Goal: Task Accomplishment & Management: Complete application form

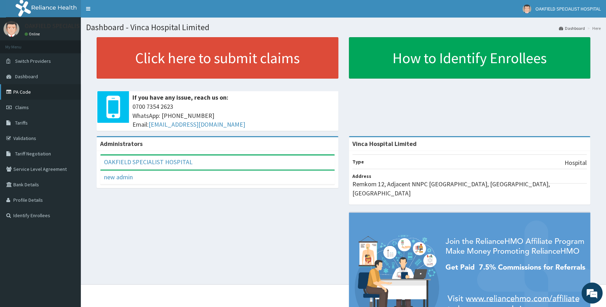
click at [28, 95] on link "PA Code" at bounding box center [40, 91] width 81 height 15
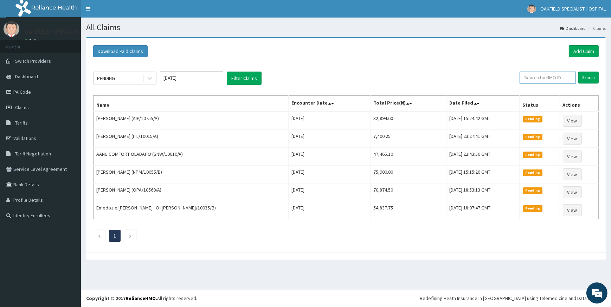
click at [553, 77] on input "text" at bounding box center [547, 78] width 56 height 12
paste input "ANS/10092/C"
type input "ANS/10092/C"
click at [590, 76] on input "Search" at bounding box center [588, 78] width 20 height 12
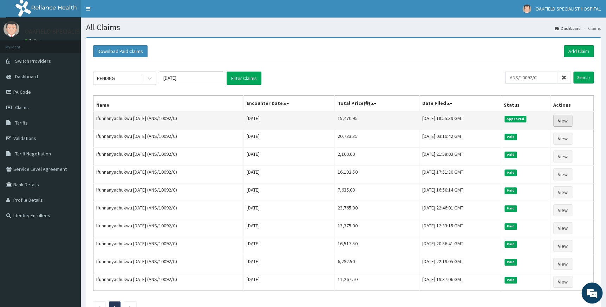
click at [566, 122] on link "View" at bounding box center [562, 121] width 19 height 12
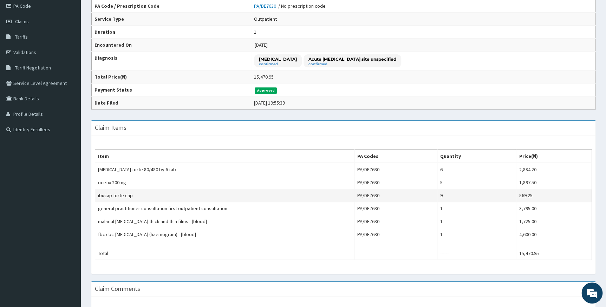
scroll to position [96, 0]
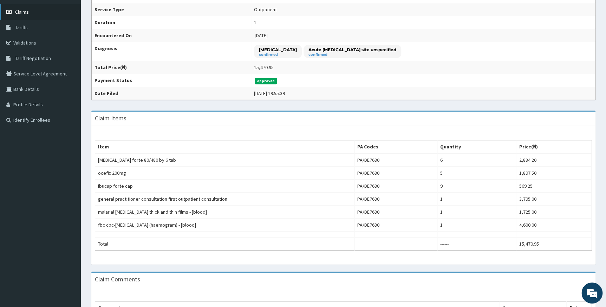
click at [28, 16] on link "Claims" at bounding box center [40, 11] width 81 height 15
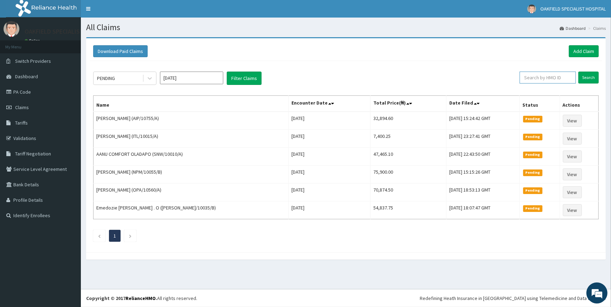
paste input "CYU/10117/B"
type input "CYU/10117/B"
click at [583, 78] on input "Search" at bounding box center [588, 78] width 20 height 12
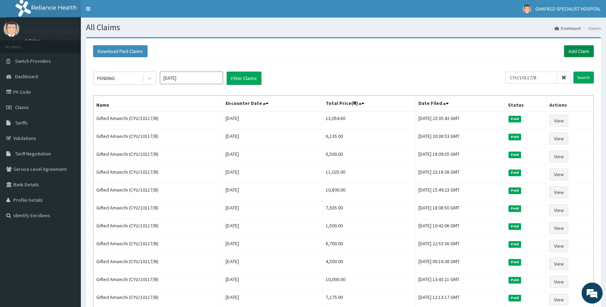
click at [579, 52] on link "Add Claim" at bounding box center [579, 51] width 30 height 12
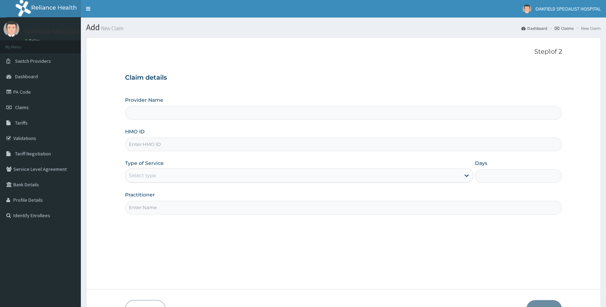
click at [146, 148] on input "HMO ID" at bounding box center [343, 145] width 437 height 14
type input "Vinca Hospital Limited"
paste input "CYU/10117/B"
type input "CYU/10117/B"
click at [161, 178] on div "Select type" at bounding box center [292, 175] width 335 height 11
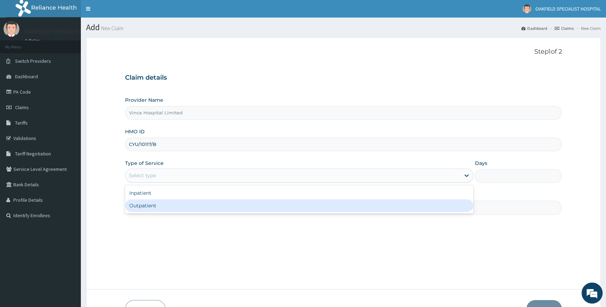
click at [150, 203] on div "Outpatient" at bounding box center [299, 206] width 348 height 13
type input "1"
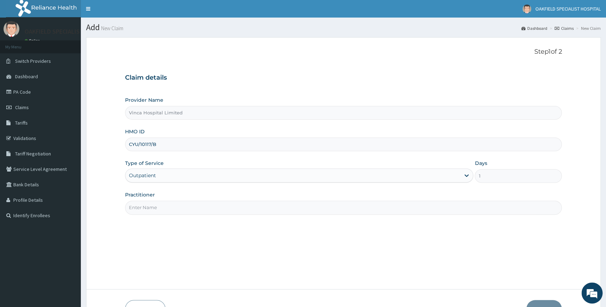
click at [156, 204] on input "Practitioner" at bounding box center [343, 208] width 437 height 14
type input "DR BELLO"
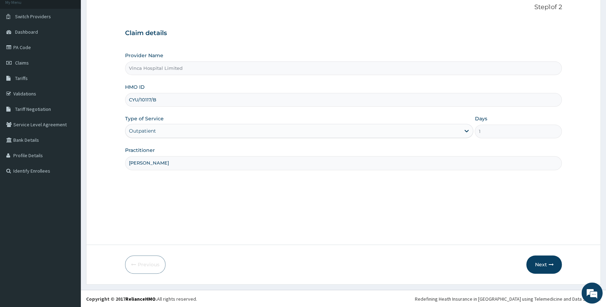
scroll to position [45, 0]
click at [539, 260] on button "Next" at bounding box center [543, 264] width 35 height 18
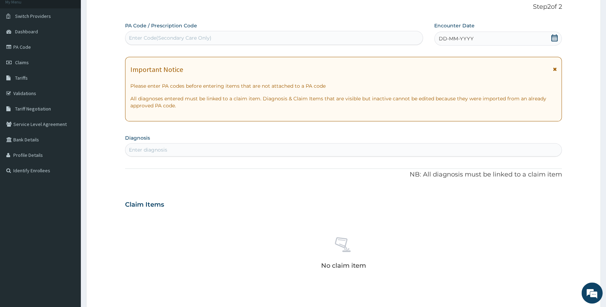
scroll to position [0, 0]
click at [196, 42] on div "Enter Code(Secondary Care Only)" at bounding box center [273, 37] width 297 height 11
drag, startPoint x: 196, startPoint y: 42, endPoint x: 190, endPoint y: 38, distance: 7.1
click at [190, 38] on div "Enter Code(Secondary Care Only)" at bounding box center [170, 37] width 83 height 7
paste input "PA/95AD76"
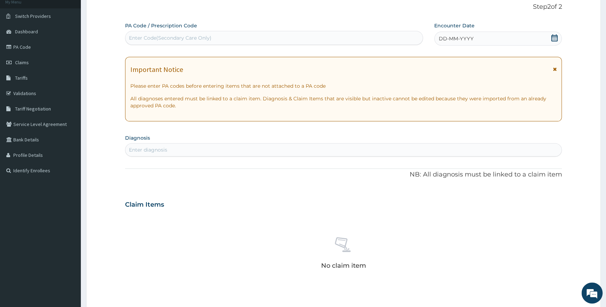
type input "PA/95AD76"
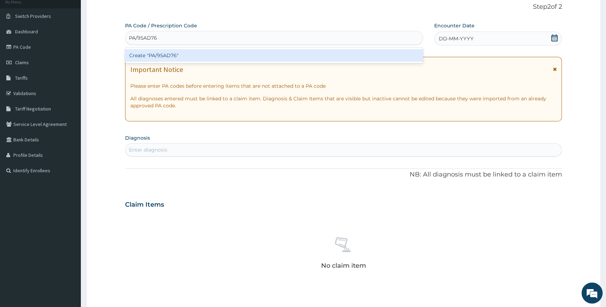
click at [197, 56] on div "Create "PA/95AD76"" at bounding box center [274, 55] width 298 height 13
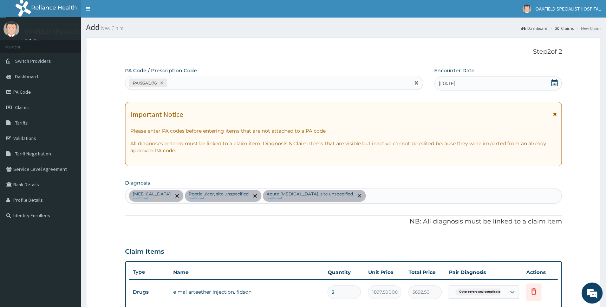
click at [194, 80] on div "PA/95AD76" at bounding box center [267, 83] width 285 height 12
paste input "PA/485DB4"
type input "PA/485DB4"
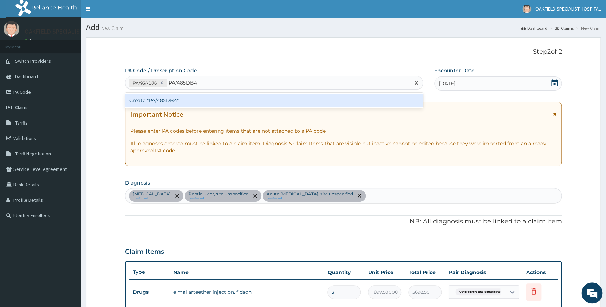
click at [192, 95] on div "Create "PA/485DB4"" at bounding box center [274, 100] width 298 height 13
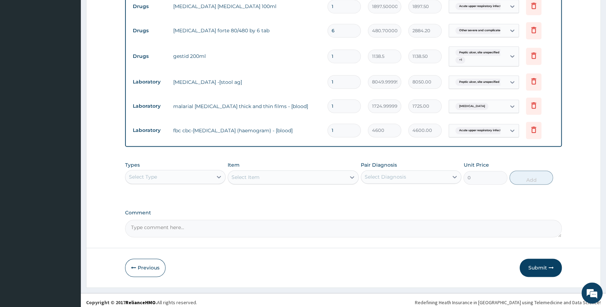
scroll to position [387, 0]
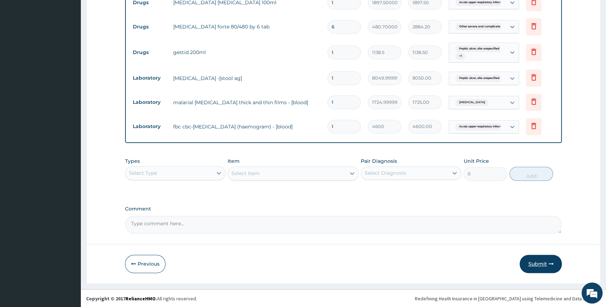
click at [532, 261] on button "Submit" at bounding box center [541, 264] width 42 height 18
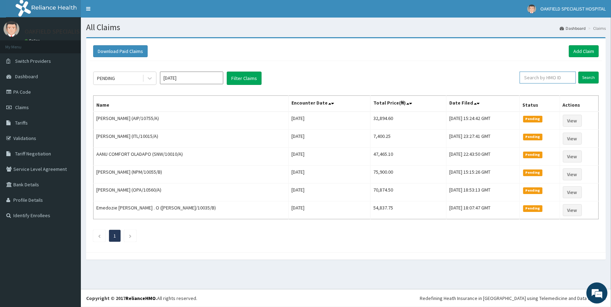
click at [529, 79] on input "text" at bounding box center [547, 78] width 56 height 12
paste input "CYU/10117/C"
type input "CYU/10117/C"
click at [584, 76] on input "Search" at bounding box center [588, 78] width 20 height 12
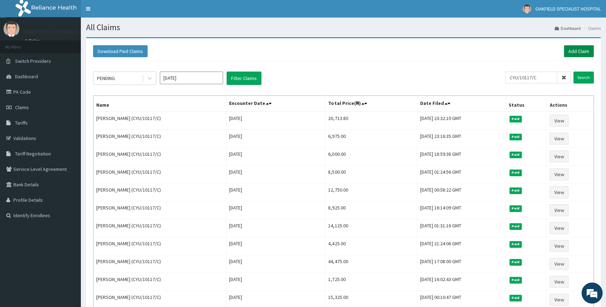
click at [576, 49] on link "Add Claim" at bounding box center [579, 51] width 30 height 12
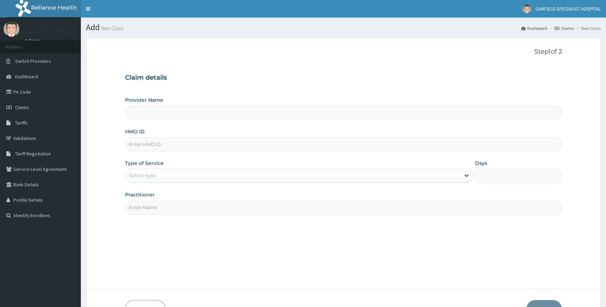
click at [185, 147] on input "HMO ID" at bounding box center [343, 145] width 437 height 14
type input "Vinca Hospital Limited"
paste input "CYU/10117/C"
type input "CYU/10117/C"
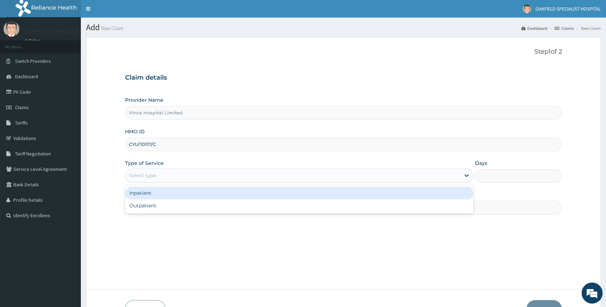
click at [172, 180] on div "Select type" at bounding box center [292, 175] width 335 height 11
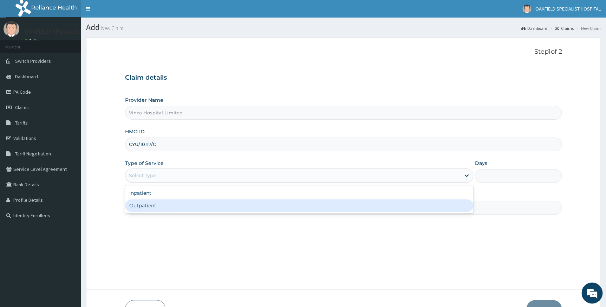
click at [165, 203] on div "Outpatient" at bounding box center [299, 206] width 348 height 13
type input "1"
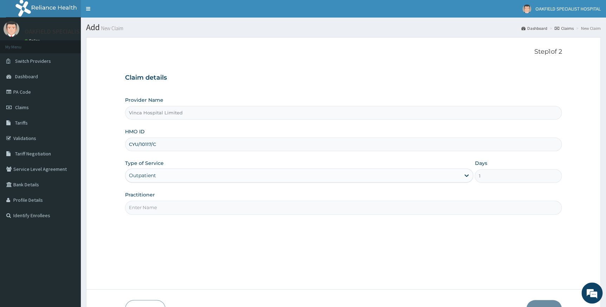
click at [165, 208] on input "Practitioner" at bounding box center [343, 208] width 437 height 14
type input "DR BELLO"
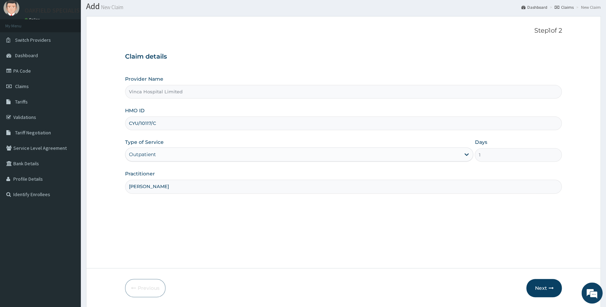
scroll to position [45, 0]
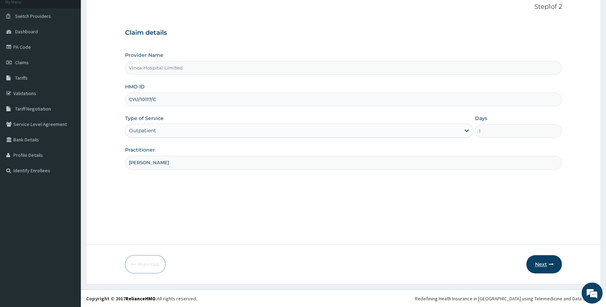
click at [541, 261] on button "Next" at bounding box center [543, 264] width 35 height 18
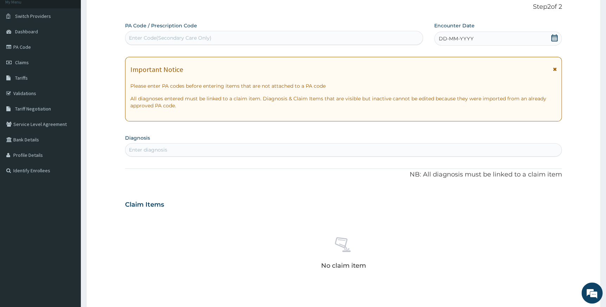
scroll to position [0, 0]
drag, startPoint x: 347, startPoint y: 40, endPoint x: 235, endPoint y: 40, distance: 111.7
click at [235, 40] on div "Enter Code(Secondary Care Only)" at bounding box center [273, 37] width 297 height 11
paste input "PA/1DBDC3"
type input "PA/1DBDC3"
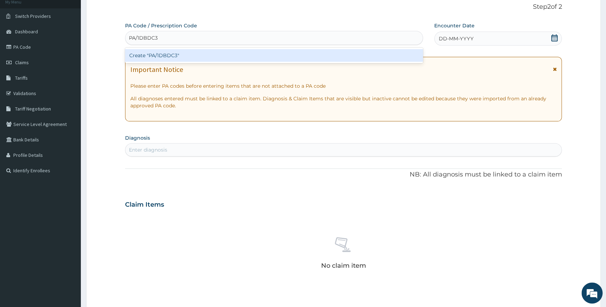
click at [235, 54] on div "Create "PA/1DBDC3"" at bounding box center [274, 55] width 298 height 13
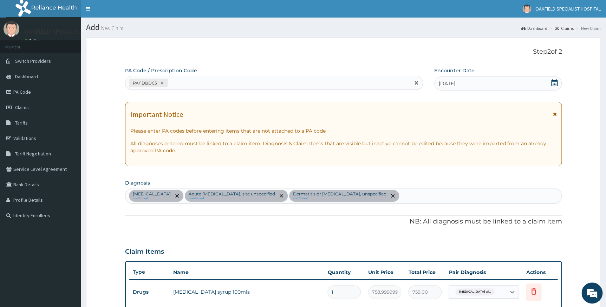
click at [208, 79] on div "PA/1DBDC3" at bounding box center [267, 83] width 285 height 12
paste input "PA/1DBDC3"
type input "P"
click at [193, 84] on div "PA/1DBDC3" at bounding box center [267, 83] width 285 height 12
paste input "PA/1DBDC3"
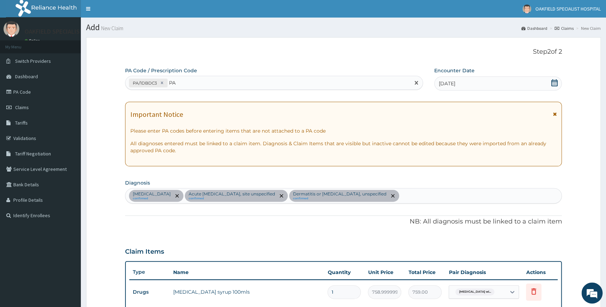
type input "P"
click at [214, 82] on div "PA/1DBDC3" at bounding box center [267, 83] width 285 height 12
paste input "PA/440F6F"
type input "PA/440F6F"
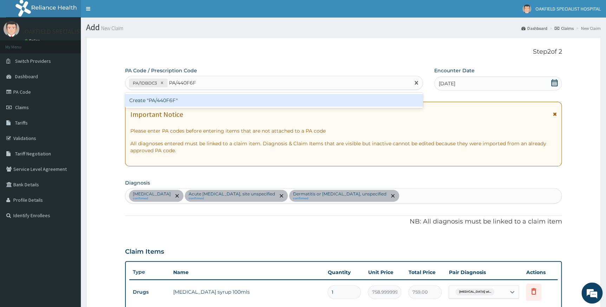
click at [206, 98] on div "Create "PA/440F6F"" at bounding box center [274, 100] width 298 height 13
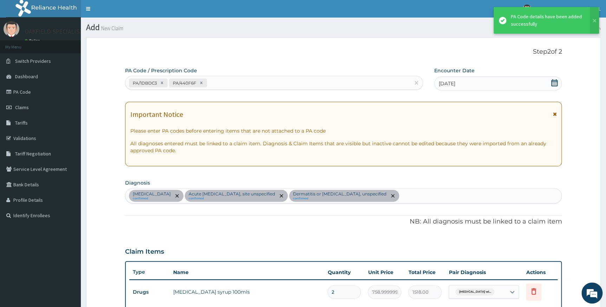
scroll to position [239, 0]
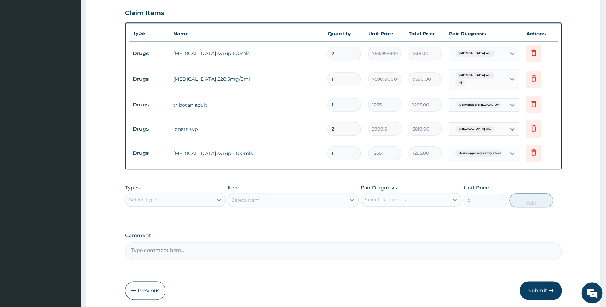
click at [341, 130] on input "2" at bounding box center [343, 129] width 33 height 14
type input "0.00"
type input "1"
type input "2909.50"
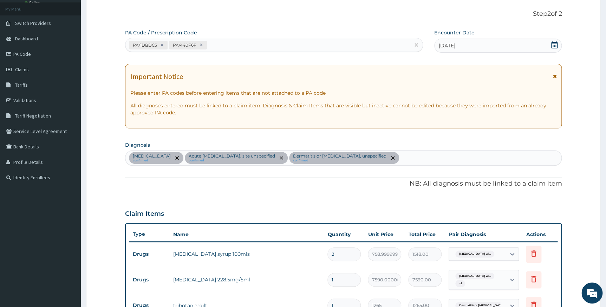
scroll to position [0, 0]
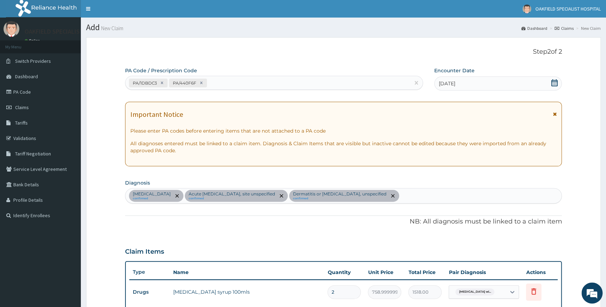
type input "1"
click at [219, 76] on div "PA/1DBDC3 PA/440F6F" at bounding box center [274, 83] width 298 height 14
paste input "PA/ABA8FC"
type input "PA/ABA8FC"
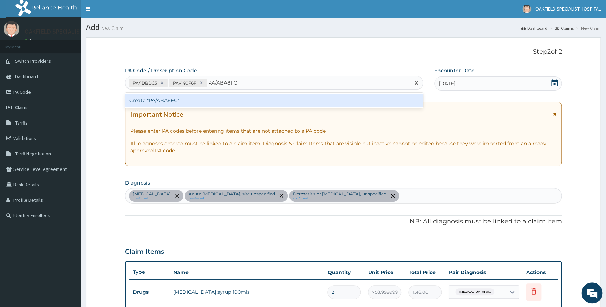
click at [209, 99] on div "Create "PA/ABA8FC"" at bounding box center [274, 100] width 298 height 13
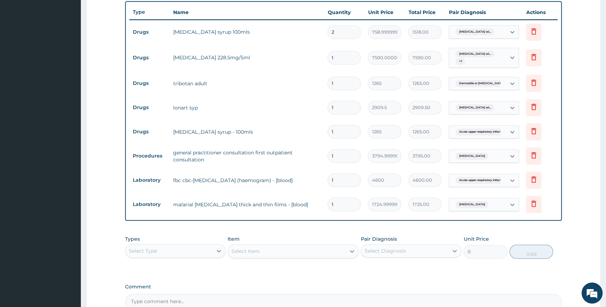
scroll to position [248, 0]
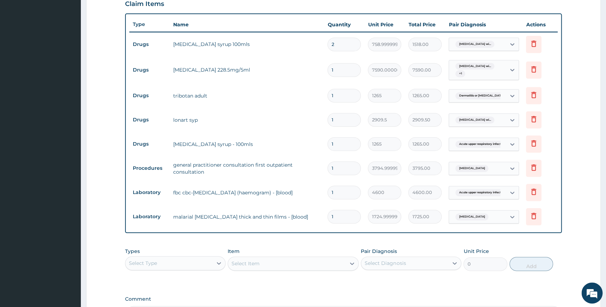
click at [341, 44] on input "2" at bounding box center [343, 45] width 33 height 14
type input "0.00"
type input "1"
type input "759.00"
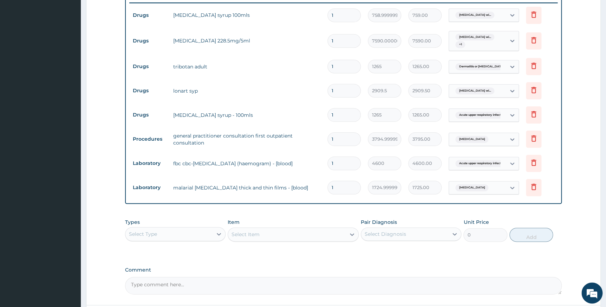
scroll to position [339, 0]
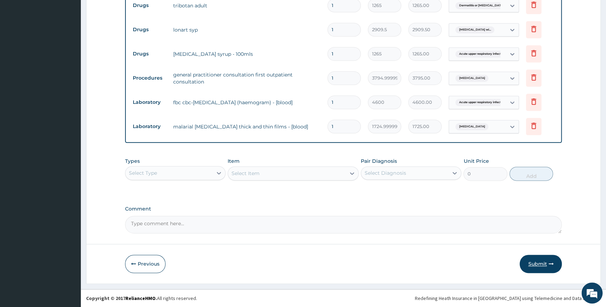
type input "1"
click at [535, 262] on button "Submit" at bounding box center [541, 264] width 42 height 18
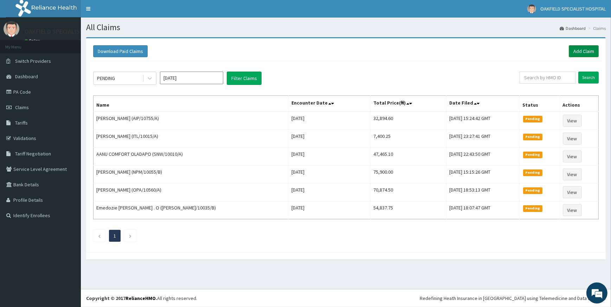
click at [578, 49] on link "Add Claim" at bounding box center [583, 51] width 30 height 12
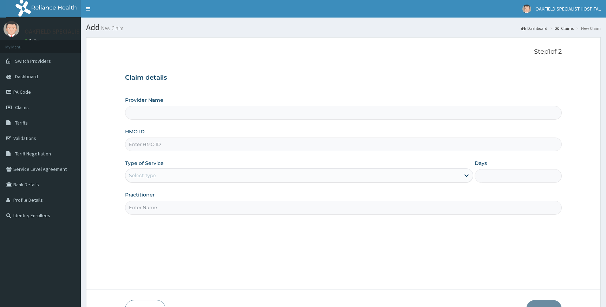
type input "Vinca Hospital Limited"
click at [172, 147] on input "HMO ID" at bounding box center [343, 145] width 437 height 14
paste input "CYU/10117/A"
type input "CYU/10117/A"
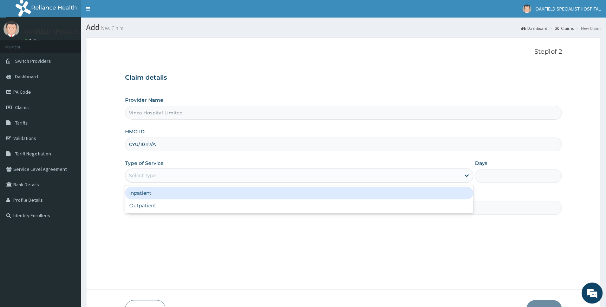
click at [161, 171] on div "Select type" at bounding box center [292, 175] width 335 height 11
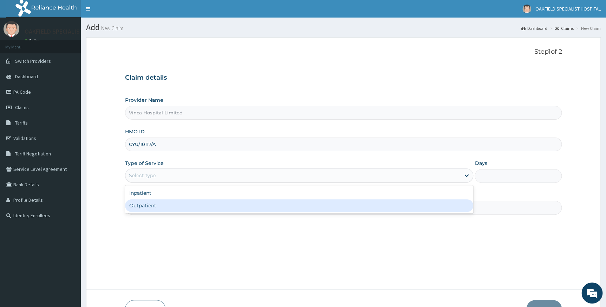
click at [156, 207] on div "Outpatient" at bounding box center [299, 206] width 348 height 13
type input "1"
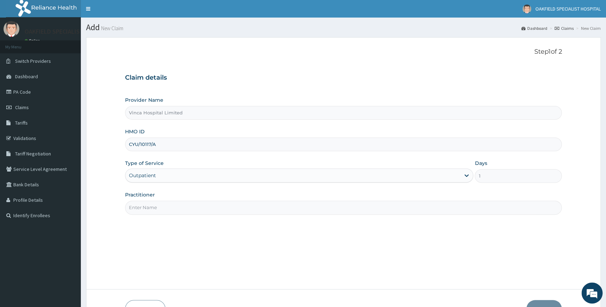
click at [157, 207] on input "Practitioner" at bounding box center [343, 208] width 437 height 14
type input "[PERSON_NAME]"
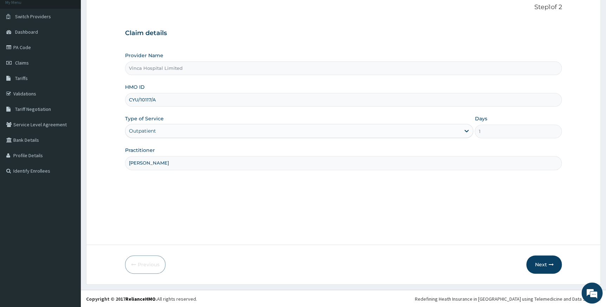
scroll to position [45, 0]
click at [530, 264] on button "Next" at bounding box center [543, 264] width 35 height 18
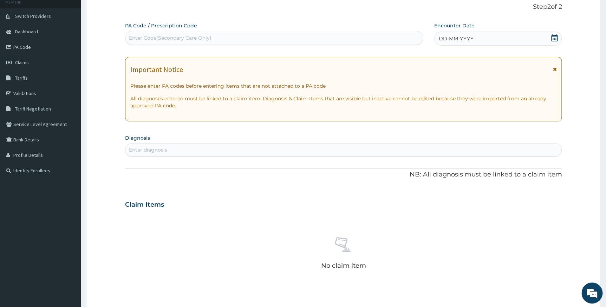
click at [257, 42] on div "Enter Code(Secondary Care Only)" at bounding box center [273, 37] width 297 height 11
paste input "PA/49E737"
type input "PA/49E737"
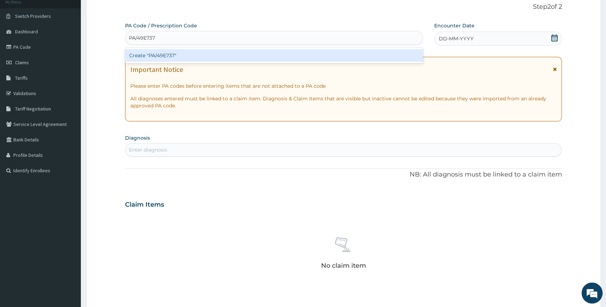
click at [269, 59] on div "Create "PA/49E737"" at bounding box center [274, 55] width 298 height 13
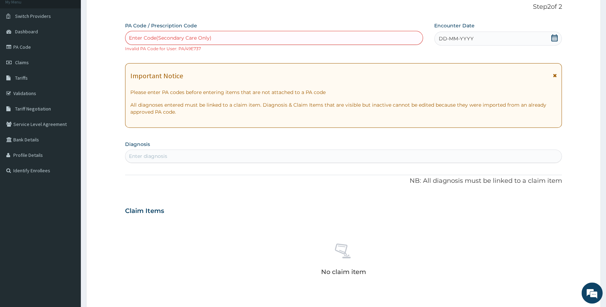
click at [133, 35] on div "Enter Code(Secondary Care Only)" at bounding box center [170, 37] width 83 height 7
paste input "PA/63A0A7"
type input "PA/63A0A7"
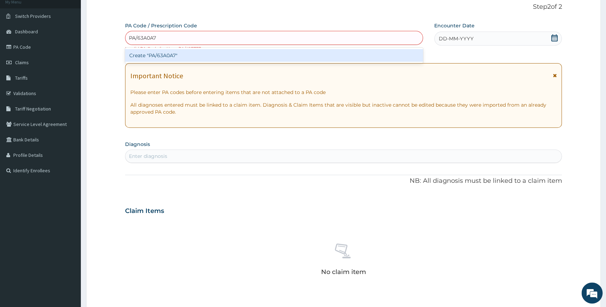
click at [136, 58] on div "Create "PA/63A0A7"" at bounding box center [274, 55] width 298 height 13
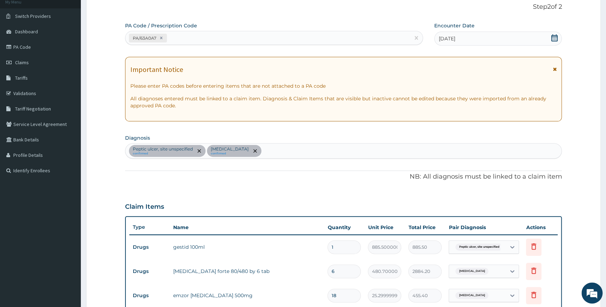
click at [255, 38] on div "PA/63A0A7" at bounding box center [267, 38] width 285 height 12
paste input "PA/8D6E2F"
type input "PA/8D6E2F"
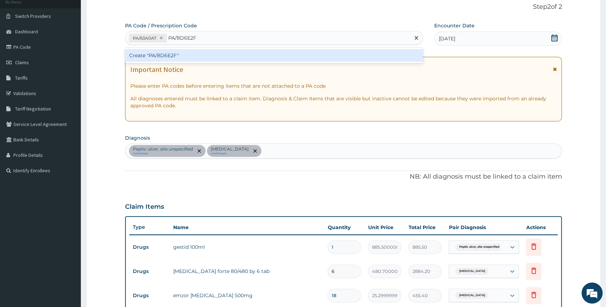
click at [258, 53] on div "Create "PA/8D6E2F"" at bounding box center [274, 55] width 298 height 13
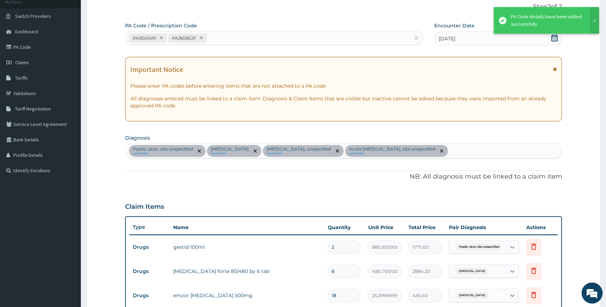
scroll to position [285, 0]
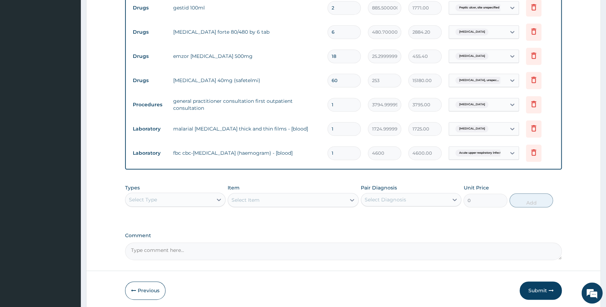
click at [335, 80] on input "60" at bounding box center [343, 81] width 33 height 14
type input "0"
type input "0.00"
type input "30"
type input "7590.00"
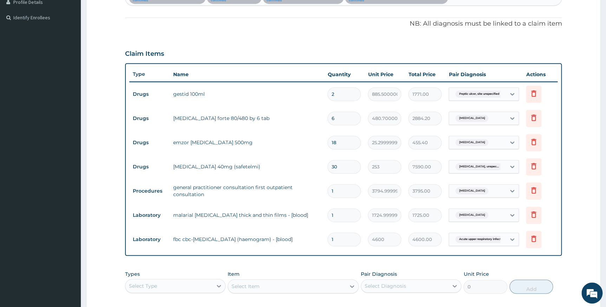
scroll to position [189, 0]
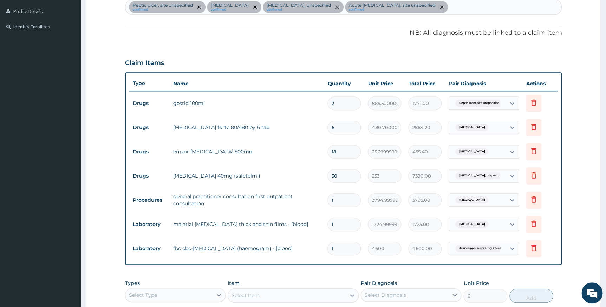
type input "30"
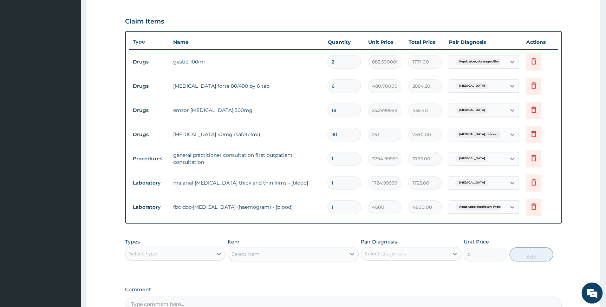
scroll to position [312, 0]
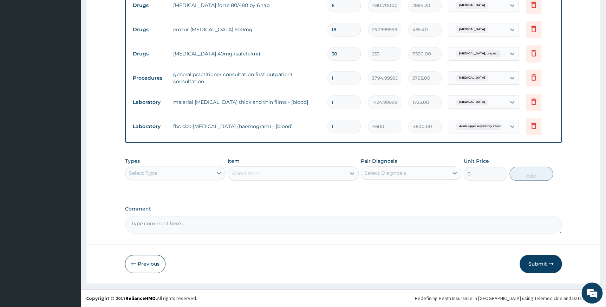
drag, startPoint x: 545, startPoint y: 260, endPoint x: 536, endPoint y: 245, distance: 17.0
click at [545, 260] on button "Submit" at bounding box center [541, 264] width 42 height 18
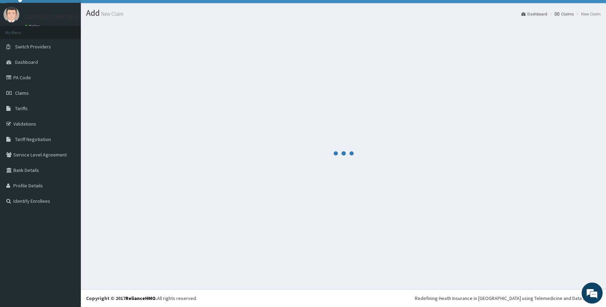
scroll to position [14, 0]
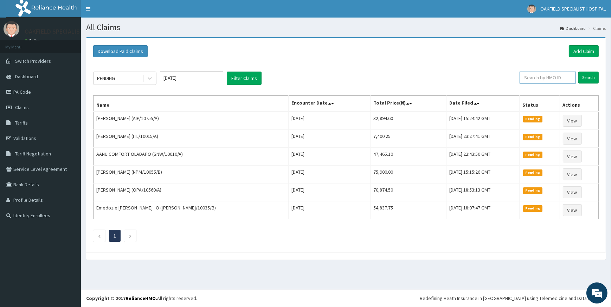
click at [549, 75] on input "text" at bounding box center [547, 78] width 56 height 12
paste input "CYU/10117/C"
type input "CYU/10117/C"
click at [583, 75] on input "Search" at bounding box center [588, 78] width 20 height 12
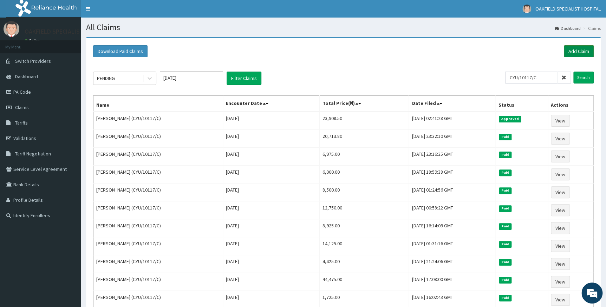
click at [575, 54] on link "Add Claim" at bounding box center [579, 51] width 30 height 12
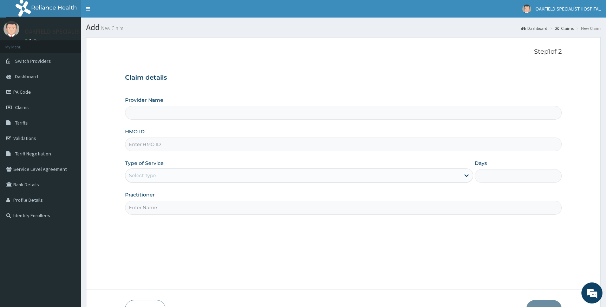
type input "Vinca Hospital Limited"
click at [167, 148] on input "HMO ID" at bounding box center [343, 145] width 437 height 14
paste input "CYU/10117/C"
type input "CYU/10117/C"
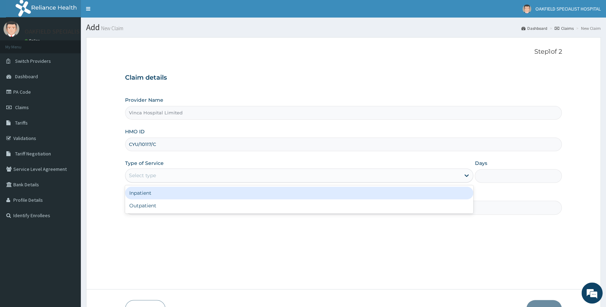
click at [178, 181] on div "Select type" at bounding box center [292, 175] width 335 height 11
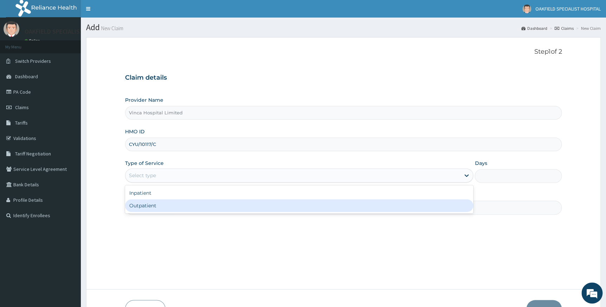
click at [165, 201] on div "Outpatient" at bounding box center [299, 206] width 348 height 13
type input "1"
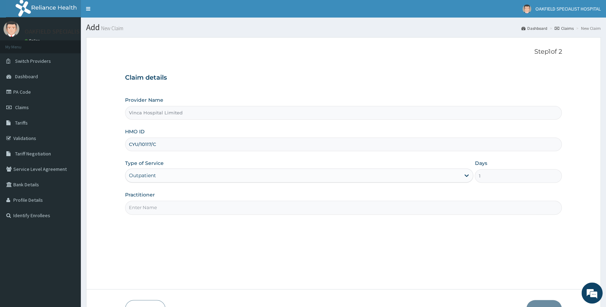
drag, startPoint x: 179, startPoint y: 205, endPoint x: 179, endPoint y: 211, distance: 5.6
click at [179, 205] on input "Practitioner" at bounding box center [343, 208] width 437 height 14
type input "DR BELLO"
click at [158, 144] on input "CYU/10117/C" at bounding box center [343, 145] width 437 height 14
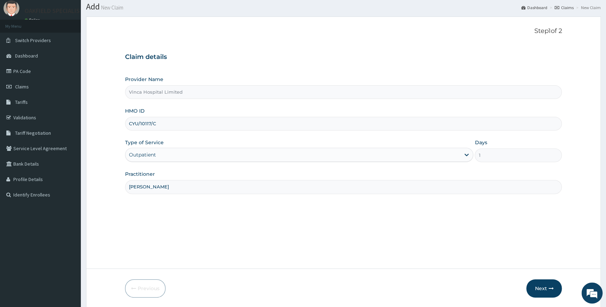
scroll to position [45, 0]
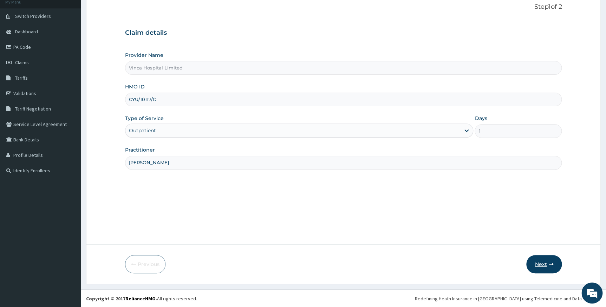
type input "CYU/10117/C"
click at [536, 261] on button "Next" at bounding box center [543, 264] width 35 height 18
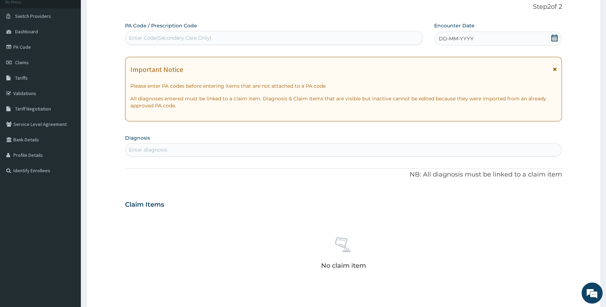
drag, startPoint x: 230, startPoint y: 38, endPoint x: 178, endPoint y: 36, distance: 51.7
click at [178, 36] on div "Enter Code(Secondary Care Only)" at bounding box center [170, 37] width 83 height 7
paste input "PA/1DBDC3"
type input "PA/1DBDC3"
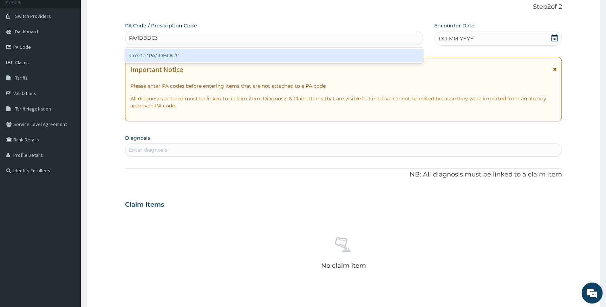
click at [179, 60] on div "Create "PA/1DBDC3"" at bounding box center [274, 55] width 298 height 13
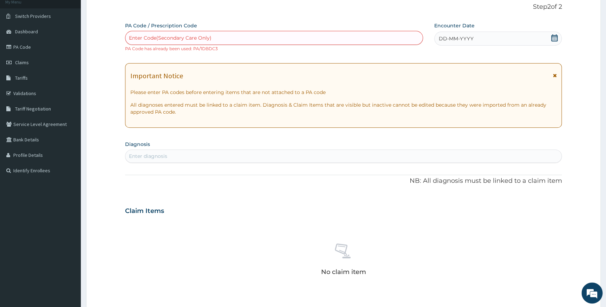
click at [232, 34] on div "Enter Code(Secondary Care Only)" at bounding box center [273, 37] width 297 height 11
paste input "PA/440F6F"
type input "PA/440F6F"
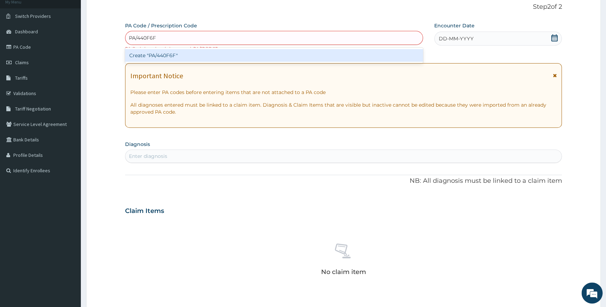
click at [228, 54] on div "Create "PA/440F6F"" at bounding box center [274, 55] width 298 height 13
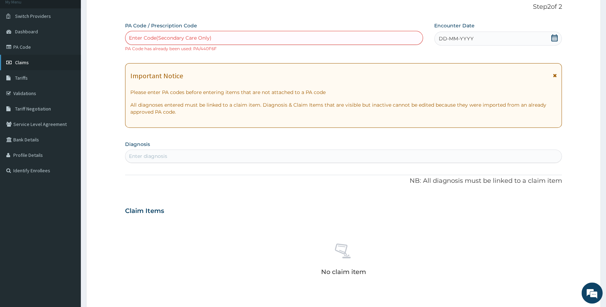
click at [29, 60] on link "Claims" at bounding box center [40, 62] width 81 height 15
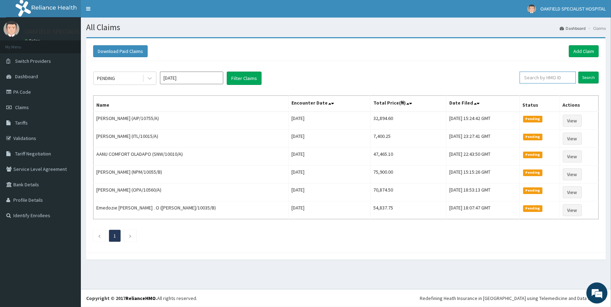
click at [526, 79] on input "text" at bounding box center [547, 78] width 56 height 12
click at [536, 78] on input "text" at bounding box center [547, 78] width 56 height 12
paste input "CYU/10117/C"
type input "CYU/10117/C"
click at [585, 74] on input "Search" at bounding box center [588, 78] width 20 height 12
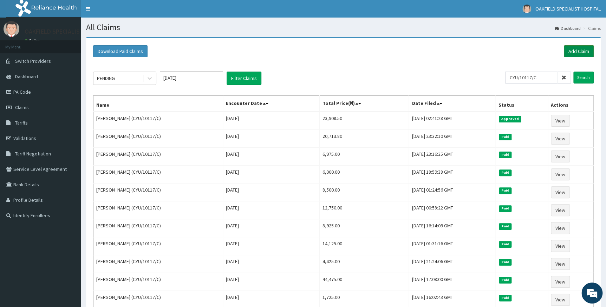
drag, startPoint x: 575, startPoint y: 50, endPoint x: 566, endPoint y: 51, distance: 9.2
click at [575, 50] on link "Add Claim" at bounding box center [579, 51] width 30 height 12
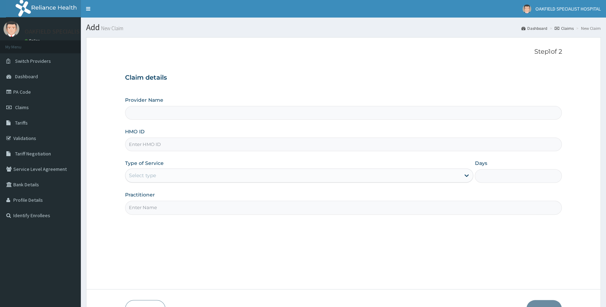
click at [214, 148] on input "HMO ID" at bounding box center [343, 145] width 437 height 14
type input "Vinca Hospital Limited"
paste input "CYU/10117/E"
type input "CYU/10117/E"
click at [237, 172] on div "Select type" at bounding box center [292, 175] width 335 height 11
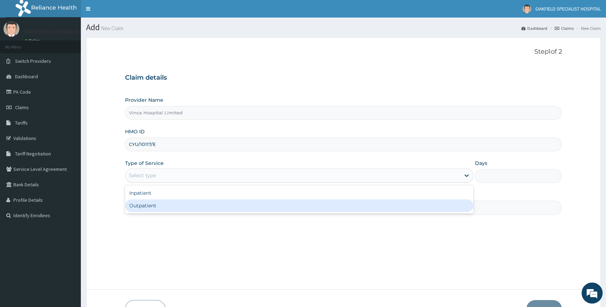
click at [178, 204] on div "Outpatient" at bounding box center [299, 206] width 348 height 13
type input "1"
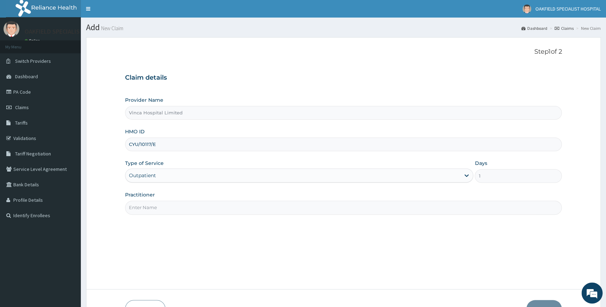
click at [180, 213] on input "Practitioner" at bounding box center [343, 208] width 437 height 14
type input "[PERSON_NAME]"
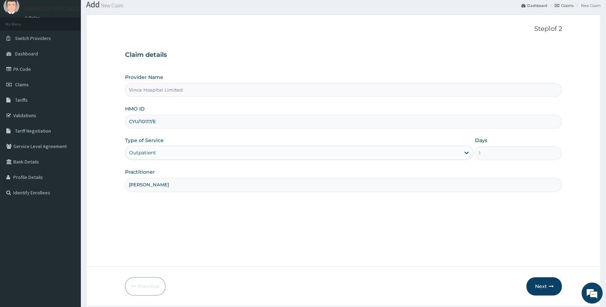
scroll to position [45, 0]
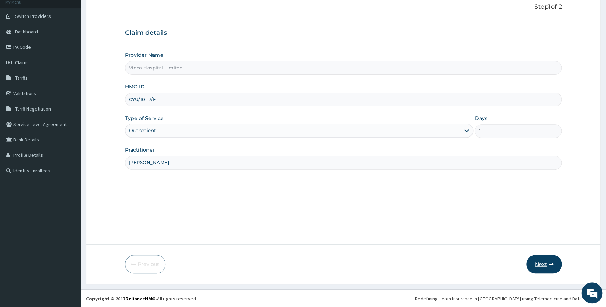
click at [548, 262] on button "Next" at bounding box center [543, 264] width 35 height 18
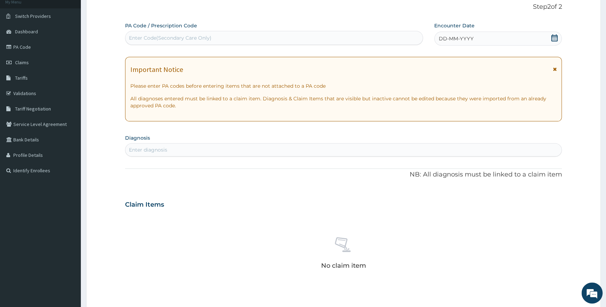
scroll to position [0, 0]
click at [256, 44] on div "Enter Code(Secondary Care Only)" at bounding box center [274, 38] width 298 height 14
paste input "PA/924750"
type input "PA/924750"
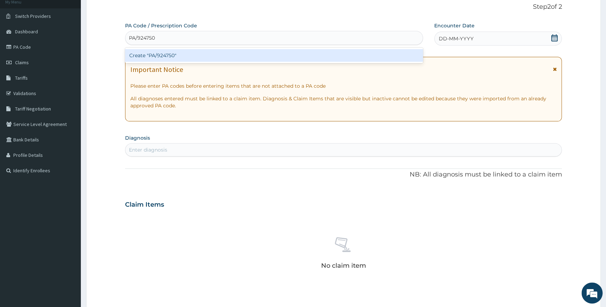
click at [252, 56] on div "Create "PA/924750"" at bounding box center [274, 55] width 298 height 13
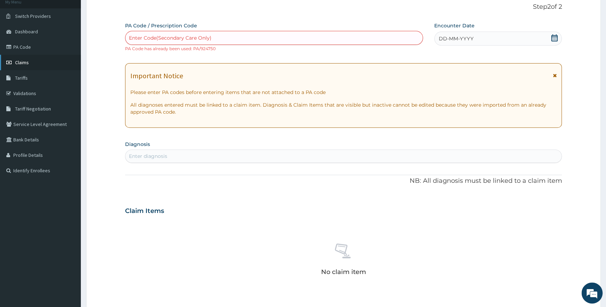
click at [16, 63] on span "Claims" at bounding box center [22, 62] width 14 height 6
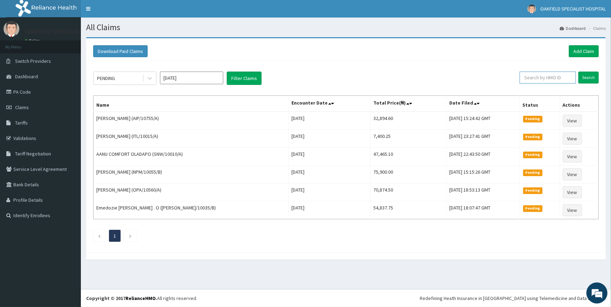
click at [527, 78] on input "text" at bounding box center [547, 78] width 56 height 12
paste input "CYU/10117/E"
type input "CYU/10117/E"
click at [589, 78] on input "Search" at bounding box center [588, 78] width 20 height 12
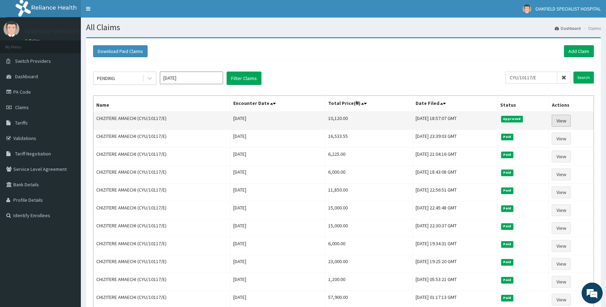
click at [566, 118] on link "View" at bounding box center [561, 121] width 19 height 12
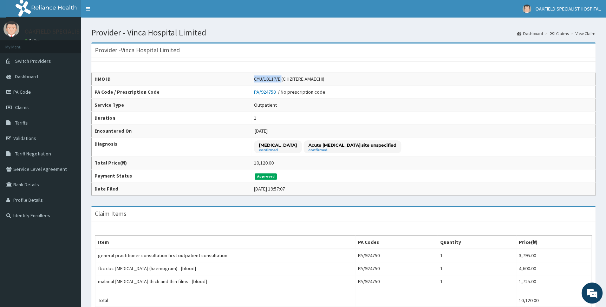
drag, startPoint x: 229, startPoint y: 79, endPoint x: 256, endPoint y: 79, distance: 27.4
click at [256, 79] on div "CYU/10117/E (CHIZITERE AMAECHI)" at bounding box center [289, 79] width 70 height 7
copy div "CYU/10117/E"
click at [28, 104] on span "Claims" at bounding box center [22, 107] width 14 height 6
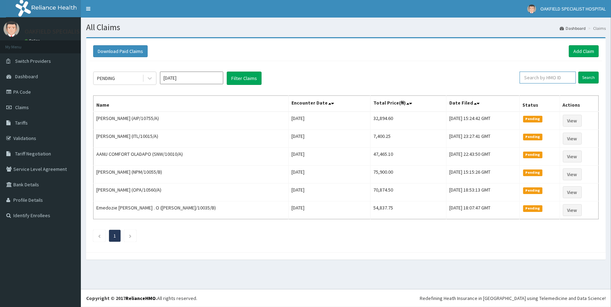
click at [545, 73] on input "text" at bounding box center [547, 78] width 56 height 12
paste input "CYU/10117/E"
click at [587, 79] on input "Search" at bounding box center [588, 78] width 20 height 12
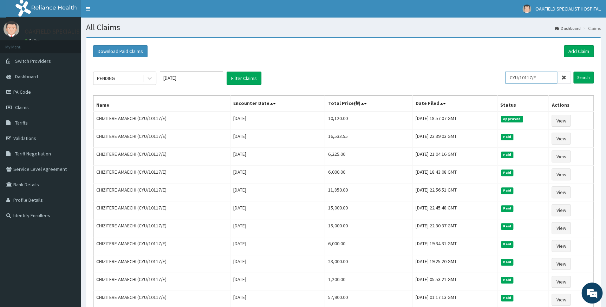
click at [540, 77] on input "CYU/10117/E" at bounding box center [531, 78] width 52 height 12
type input "CYU/10117/C"
click at [585, 74] on input "Search" at bounding box center [583, 78] width 20 height 12
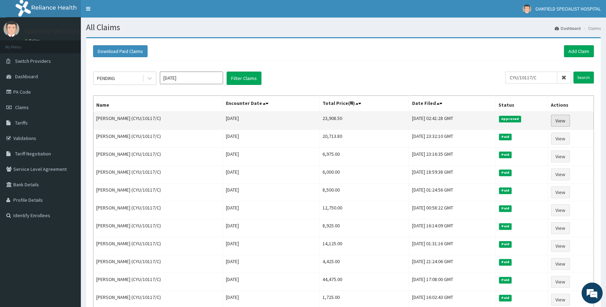
click at [562, 119] on link "View" at bounding box center [560, 121] width 19 height 12
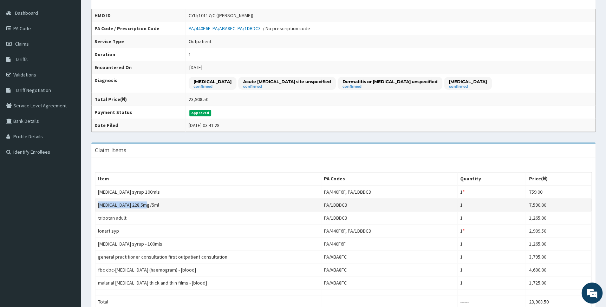
drag, startPoint x: 124, startPoint y: 203, endPoint x: 151, endPoint y: 204, distance: 27.4
click at [151, 204] on td "augmentin 228.5mg/5ml" at bounding box center [208, 205] width 226 height 13
copy td "augmentin 228.5mg/5ml"
click at [32, 45] on link "Claims" at bounding box center [40, 43] width 81 height 15
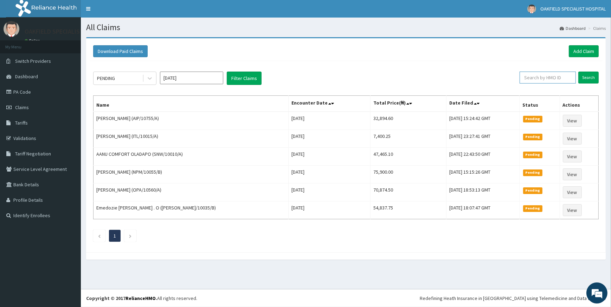
click at [532, 77] on input "text" at bounding box center [547, 78] width 56 height 12
paste input "CYU/10117/D"
type input "CYU/10117/D"
click at [578, 72] on input "Search" at bounding box center [588, 78] width 20 height 12
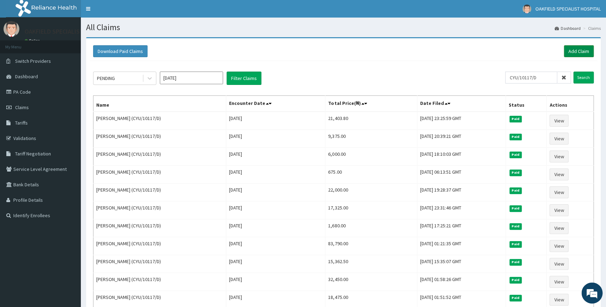
click at [573, 50] on link "Add Claim" at bounding box center [579, 51] width 30 height 12
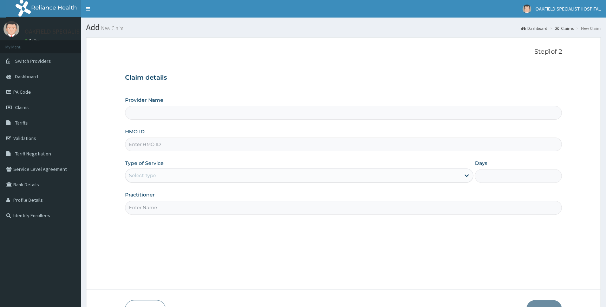
click at [246, 144] on input "HMO ID" at bounding box center [343, 145] width 437 height 14
type input "Vinca Hospital Limited"
paste input "CYU/10117/D"
type input "CYU/10117/D"
drag, startPoint x: 201, startPoint y: 174, endPoint x: 192, endPoint y: 179, distance: 10.7
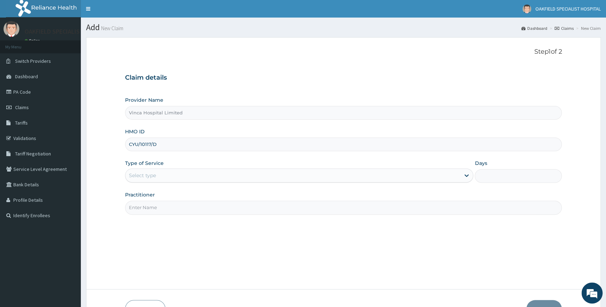
click at [201, 174] on div "Select type" at bounding box center [292, 175] width 335 height 11
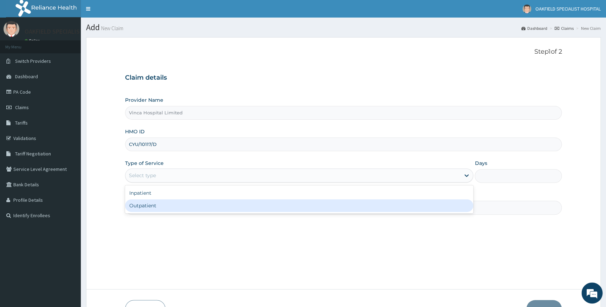
click at [157, 206] on div "Outpatient" at bounding box center [299, 206] width 348 height 13
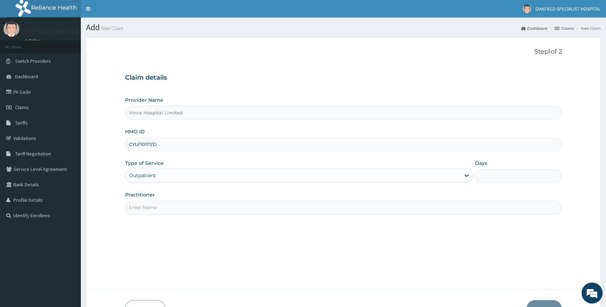
type input "1"
click at [163, 213] on input "Practitioner" at bounding box center [343, 208] width 437 height 14
type input "DR BELLO"
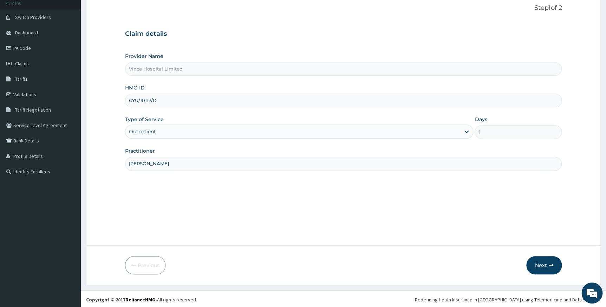
scroll to position [45, 0]
click at [540, 267] on button "Next" at bounding box center [543, 264] width 35 height 18
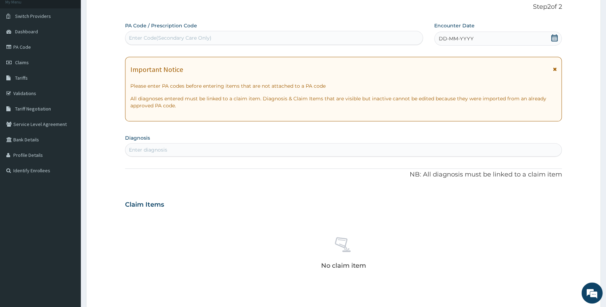
scroll to position [0, 0]
click at [223, 42] on div "Enter Code(Secondary Care Only)" at bounding box center [273, 37] width 297 height 11
paste input "PA/345AD4"
type input "PA/345AD4"
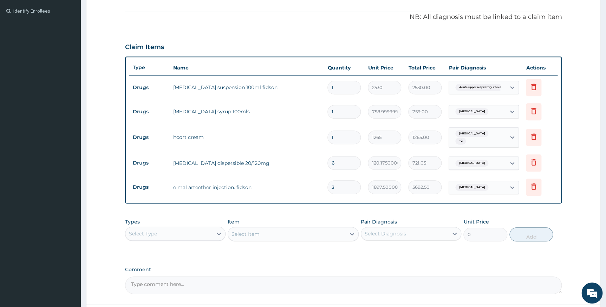
scroll to position [266, 0]
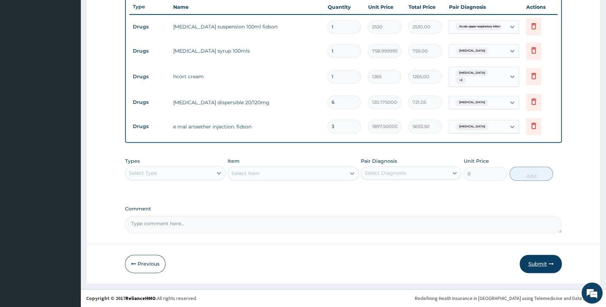
click at [540, 263] on button "Submit" at bounding box center [541, 264] width 42 height 18
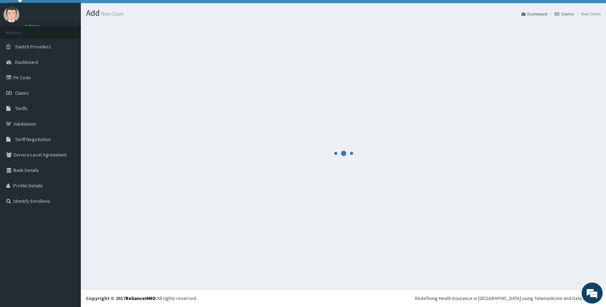
scroll to position [14, 0]
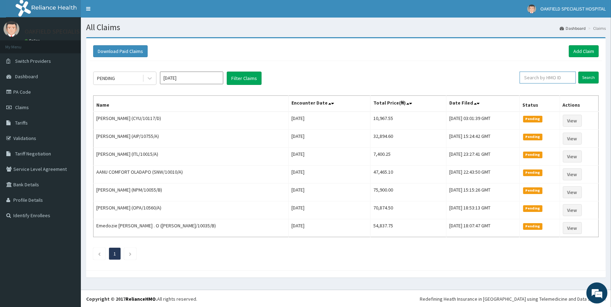
click at [543, 77] on input "text" at bounding box center [547, 78] width 56 height 12
paste input "SUT/10193/B"
type input "SUT/10193/B"
click at [582, 75] on input "Search" at bounding box center [588, 78] width 20 height 12
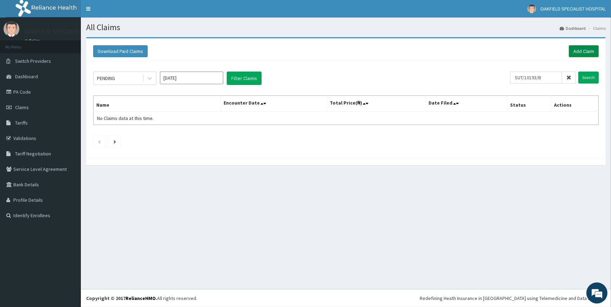
click at [580, 50] on link "Add Claim" at bounding box center [583, 51] width 30 height 12
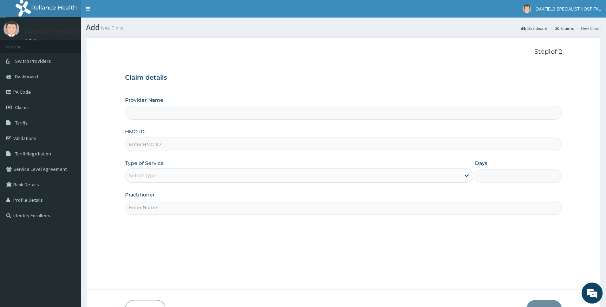
type input "Vinca Hospital Limited"
click at [189, 143] on input "HMO ID" at bounding box center [343, 145] width 437 height 14
paste input "SUT/10193/B"
type input "SUT/10193/B"
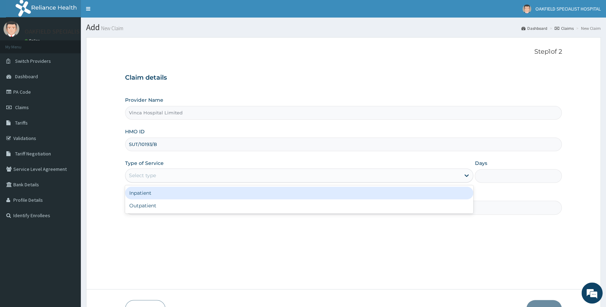
drag, startPoint x: 173, startPoint y: 174, endPoint x: 172, endPoint y: 187, distance: 13.4
click at [173, 175] on div "Select type" at bounding box center [292, 175] width 335 height 11
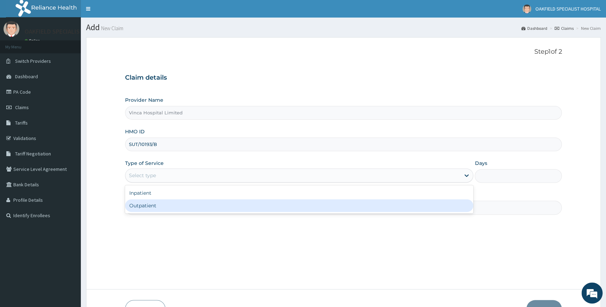
click at [164, 202] on div "Outpatient" at bounding box center [299, 206] width 348 height 13
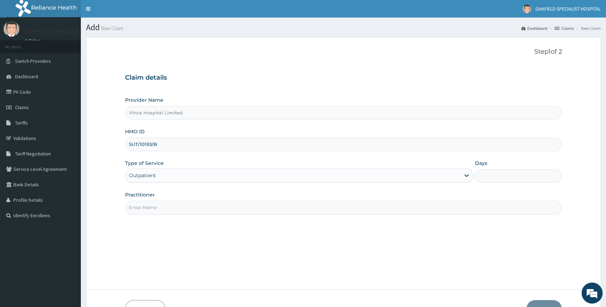
type input "1"
click at [164, 206] on input "Practitioner" at bounding box center [343, 208] width 437 height 14
type input "[PERSON_NAME]"
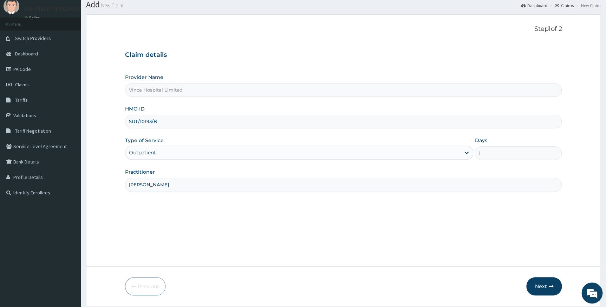
scroll to position [45, 0]
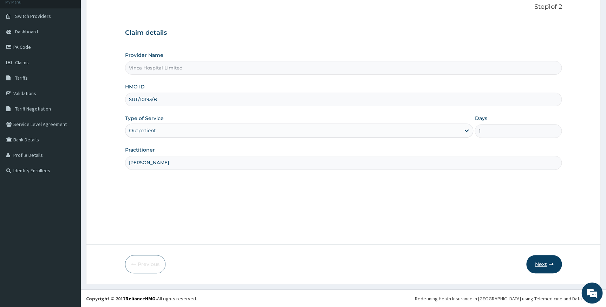
click at [545, 267] on button "Next" at bounding box center [543, 264] width 35 height 18
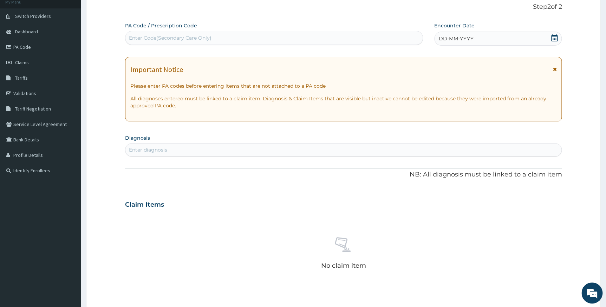
click at [236, 41] on div "Enter Code(Secondary Care Only)" at bounding box center [273, 37] width 297 height 11
paste input "PA/CDE46F"
type input "PA/CDE46F"
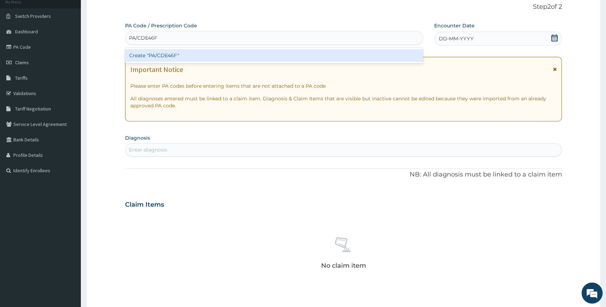
click at [232, 52] on div "Create "PA/CDE46F"" at bounding box center [274, 55] width 298 height 13
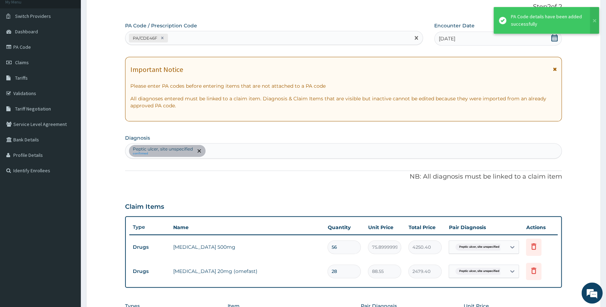
click at [206, 38] on div "PA/CDE46F" at bounding box center [267, 38] width 285 height 12
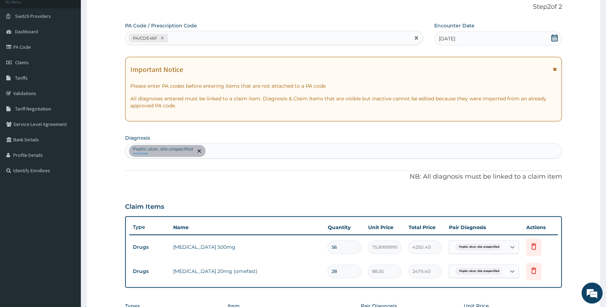
paste input "PA/2787DE"
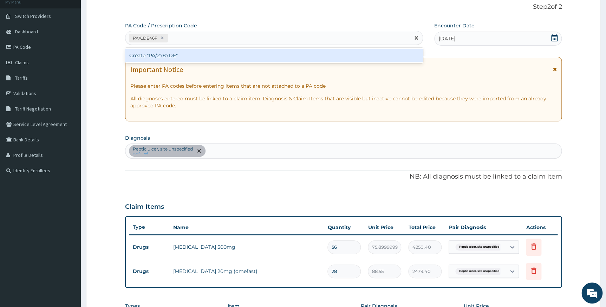
type input "PA/2787DE"
click at [201, 52] on div "Create "PA/2787DE"" at bounding box center [274, 55] width 298 height 13
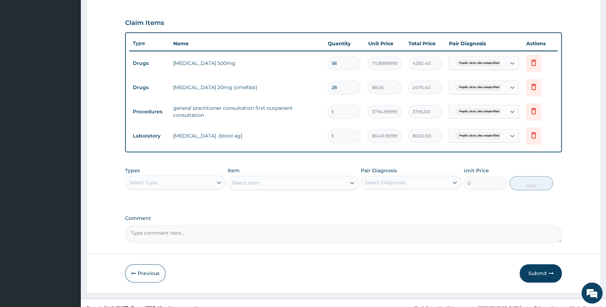
scroll to position [239, 0]
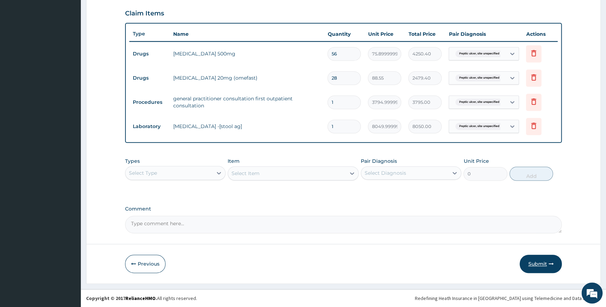
click at [542, 263] on button "Submit" at bounding box center [541, 264] width 42 height 18
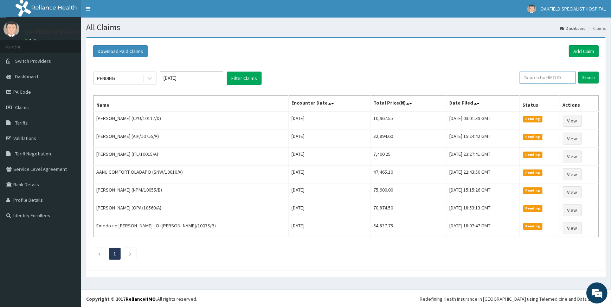
click at [534, 78] on input "text" at bounding box center [547, 78] width 56 height 12
paste input "MGB/10001/B"
type input "MGB/10001/B"
click at [587, 76] on input "Search" at bounding box center [588, 78] width 20 height 12
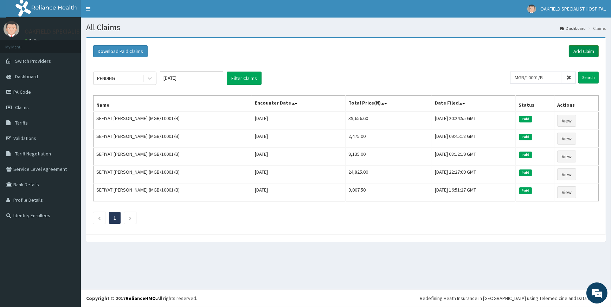
click at [580, 47] on link "Add Claim" at bounding box center [583, 51] width 30 height 12
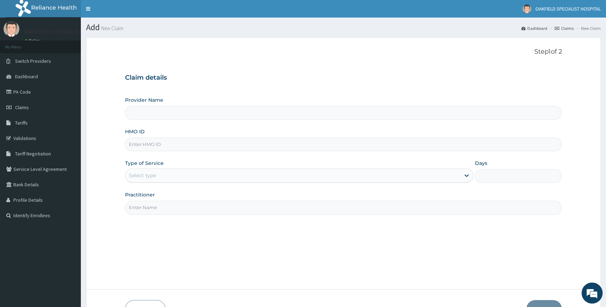
type input "MGB/10001/B"
type input "Vinca Hospital Limited"
type input "MGB/10001/B"
click at [252, 170] on div "Select type" at bounding box center [292, 175] width 335 height 11
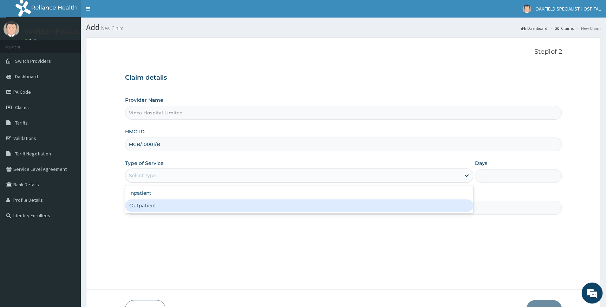
click at [193, 202] on div "Outpatient" at bounding box center [299, 206] width 348 height 13
type input "1"
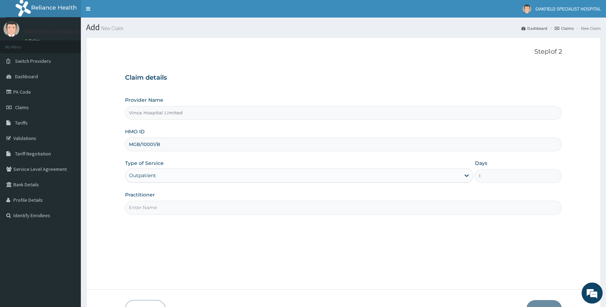
click at [190, 211] on input "Practitioner" at bounding box center [343, 208] width 437 height 14
type input "DR BELLO"
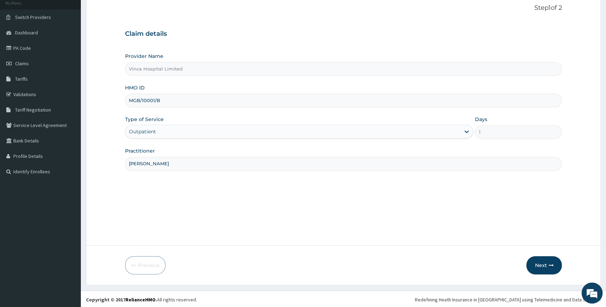
scroll to position [45, 0]
click at [543, 261] on button "Next" at bounding box center [543, 264] width 35 height 18
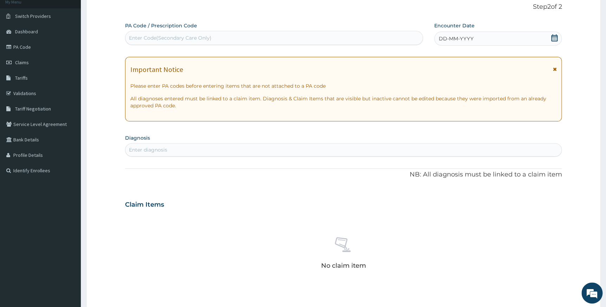
click at [161, 38] on div "Enter Code(Secondary Care Only)" at bounding box center [170, 37] width 83 height 7
paste input "PA/49E737"
type input "PA/49E737"
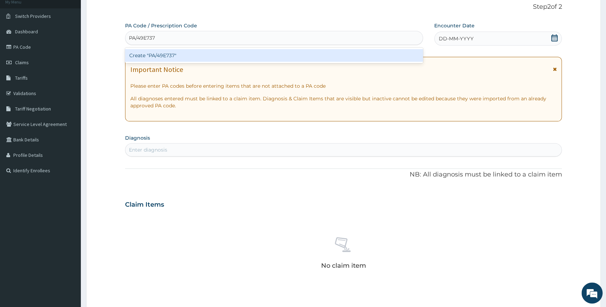
click at [168, 51] on div "Create "PA/49E737"" at bounding box center [274, 55] width 298 height 13
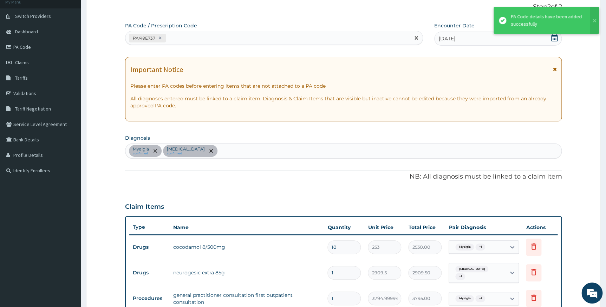
click at [214, 41] on div "PA/49E737" at bounding box center [267, 38] width 285 height 12
paste input "PA/48F8B9"
type input "PA/48F8B9"
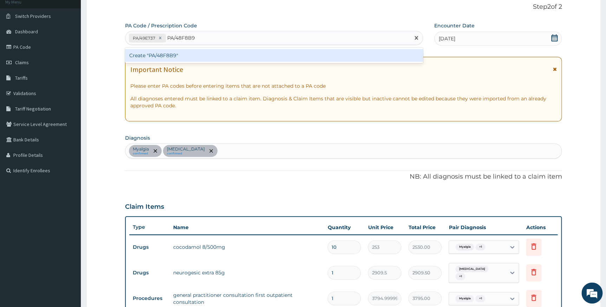
click at [211, 55] on div "Create "PA/48F8B9"" at bounding box center [274, 55] width 298 height 13
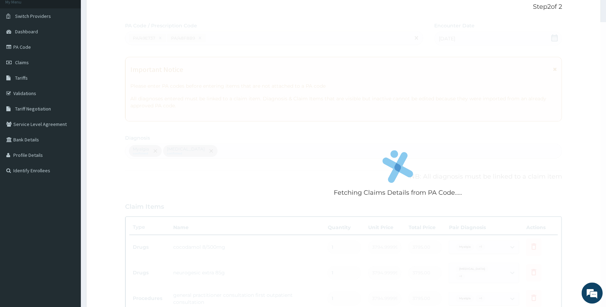
scroll to position [213, 0]
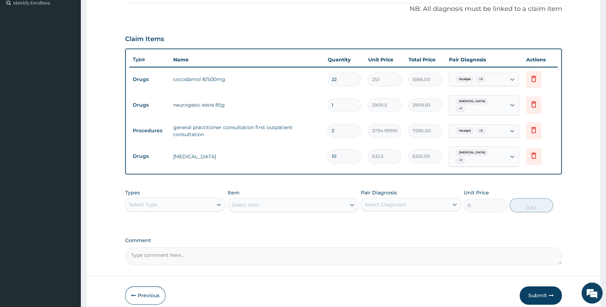
click at [346, 80] on input "22" at bounding box center [343, 80] width 33 height 14
click at [337, 131] on input "2" at bounding box center [343, 131] width 33 height 14
type input "0.00"
type input "1"
type input "3795.00"
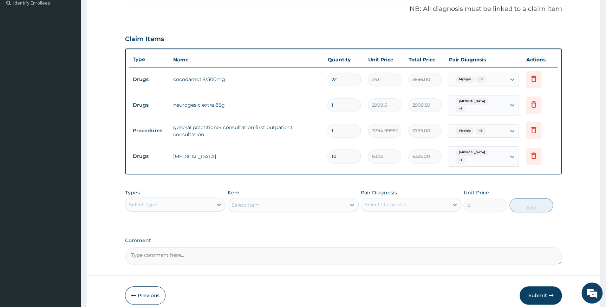
type input "1"
click at [339, 79] on input "22" at bounding box center [343, 80] width 33 height 14
click at [333, 79] on input "22" at bounding box center [343, 80] width 33 height 14
type input "2"
type input "506.00"
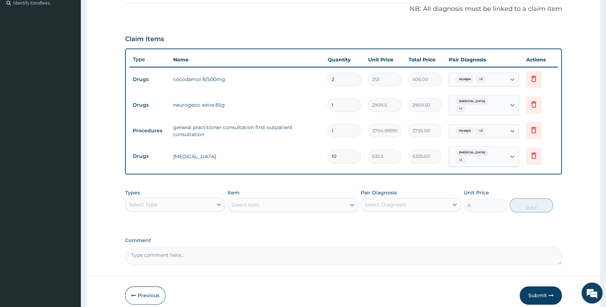
type input "12"
type input "3036.00"
type input "12"
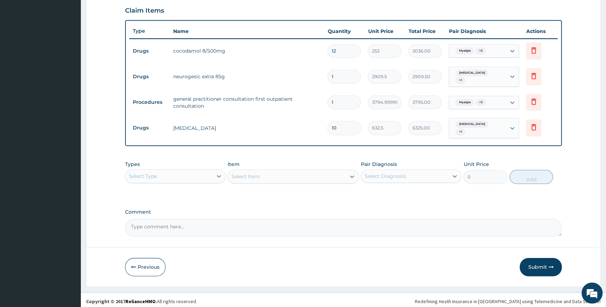
click at [247, 221] on textarea "Comment" at bounding box center [343, 228] width 437 height 18
paste textarea "TAB COCODAMOL 8/500MG II BD X 3/7"
click at [159, 227] on textarea "KINDLY NMOTE ENROLLEE IS TO TAKE TAB COCODAMOL 8/500MG II BD X 3/7" at bounding box center [343, 228] width 437 height 18
type textarea "KINDLY NOTE ENROLLEE IS TO TAKE TAB COCODAMOL 8/500MG II BD X 3/7"
click at [538, 125] on icon at bounding box center [533, 127] width 15 height 17
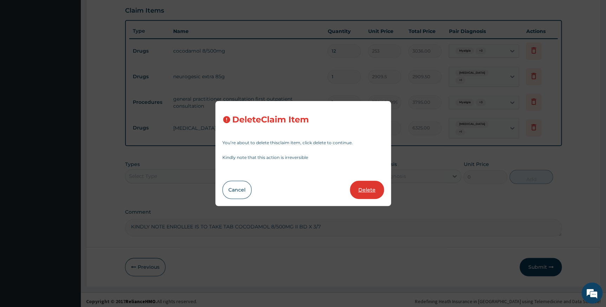
click at [363, 185] on button "Delete" at bounding box center [367, 190] width 34 height 18
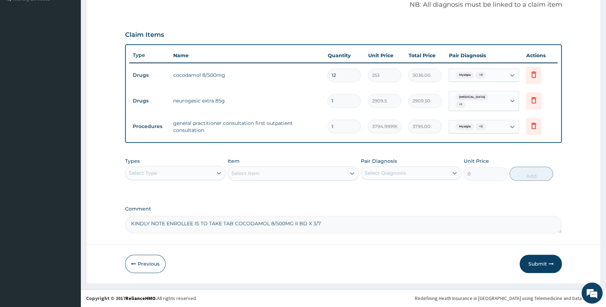
scroll to position [214, 0]
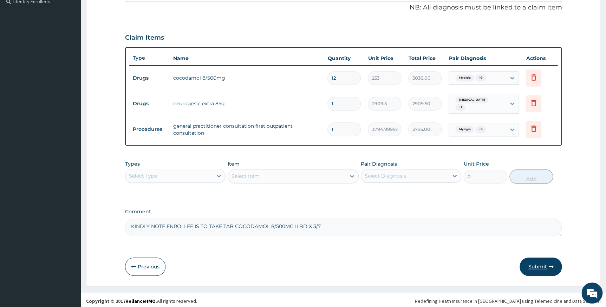
click at [534, 267] on button "Submit" at bounding box center [541, 267] width 42 height 18
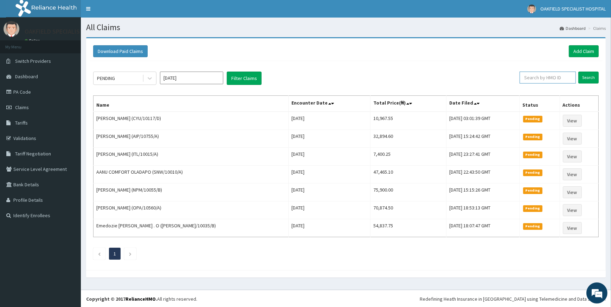
click at [533, 76] on input "text" at bounding box center [547, 78] width 56 height 12
paste input "NBE/10015/B"
type input "NBE/10015/B"
click at [586, 78] on input "Search" at bounding box center [588, 78] width 20 height 12
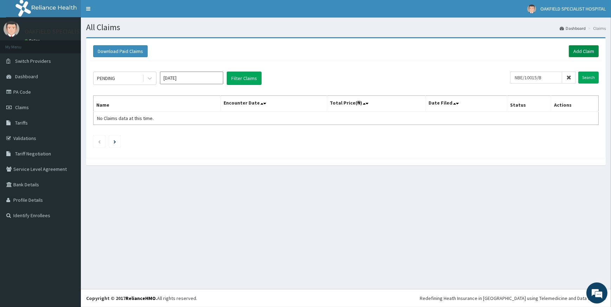
click at [577, 50] on link "Add Claim" at bounding box center [583, 51] width 30 height 12
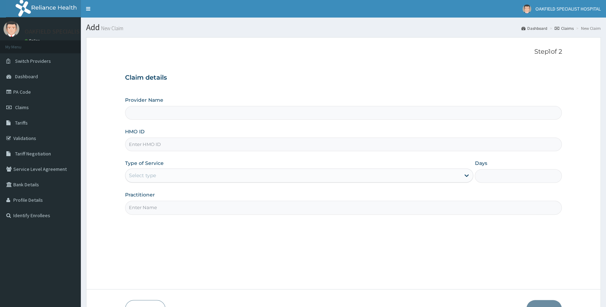
click at [161, 147] on input "HMO ID" at bounding box center [343, 145] width 437 height 14
type input "Vinca Hospital Limited"
paste input "NBE/10015/B"
type input "NBE/10015/B"
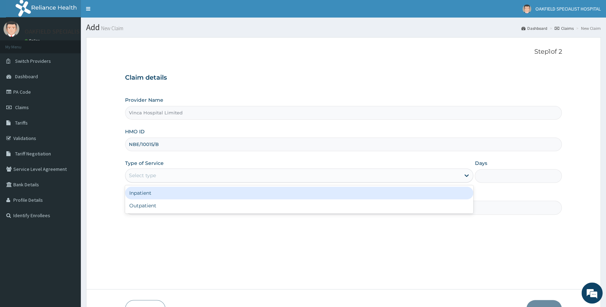
click at [150, 175] on div "Select type" at bounding box center [142, 175] width 27 height 7
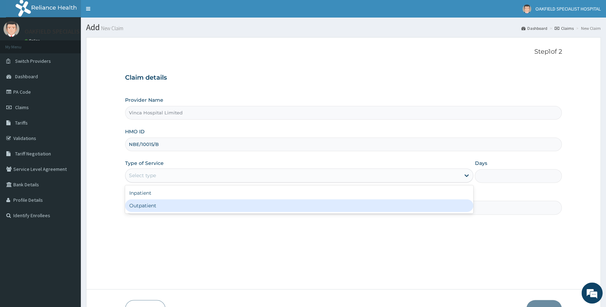
click at [152, 204] on div "Outpatient" at bounding box center [299, 206] width 348 height 13
type input "1"
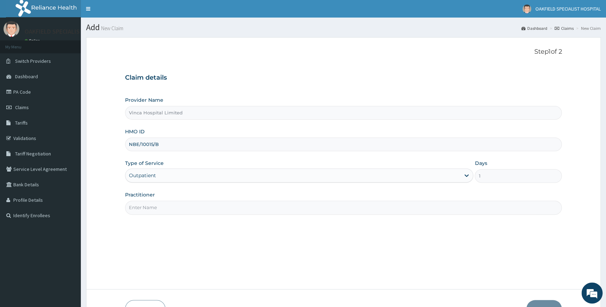
click at [154, 207] on input "Practitioner" at bounding box center [343, 208] width 437 height 14
type input "[PERSON_NAME]"
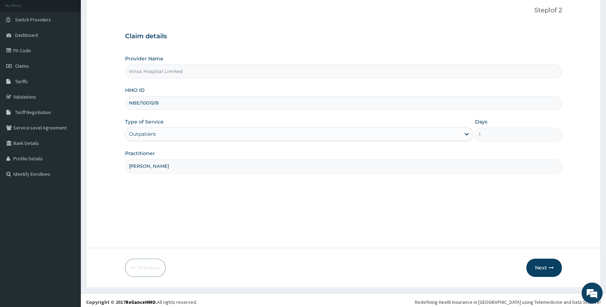
scroll to position [45, 0]
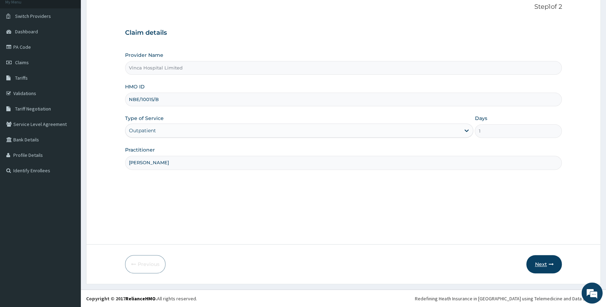
click at [546, 261] on button "Next" at bounding box center [543, 264] width 35 height 18
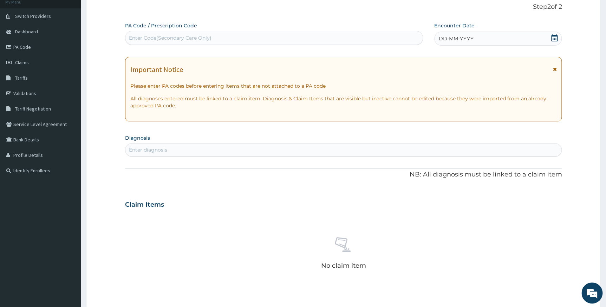
scroll to position [0, 0]
click at [201, 37] on div "Enter Code(Secondary Care Only)" at bounding box center [170, 37] width 83 height 7
paste input "PA/51EE2B"
type input "PA/51EE2B"
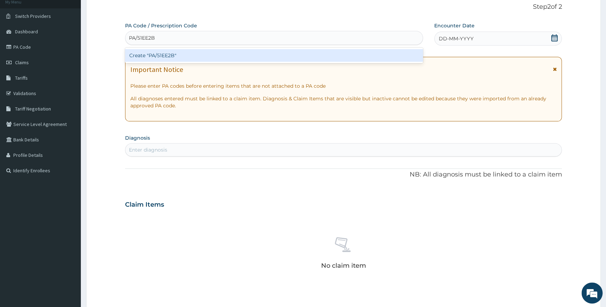
click at [204, 51] on div "Create "PA/51EE2B"" at bounding box center [274, 55] width 298 height 13
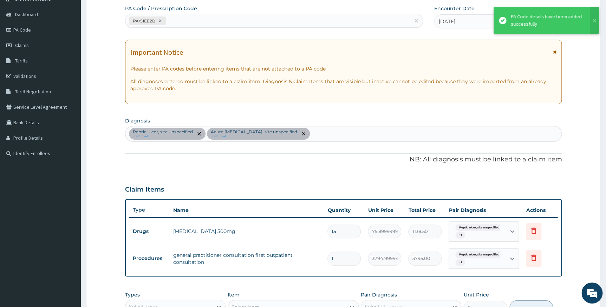
scroll to position [77, 0]
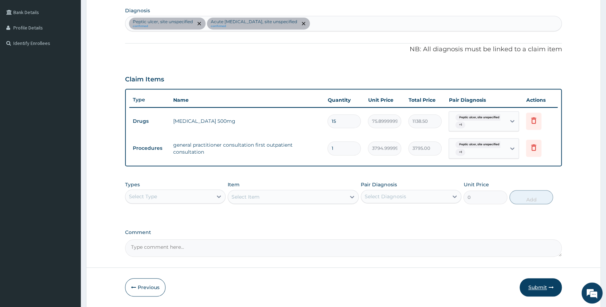
click at [529, 286] on button "Submit" at bounding box center [541, 288] width 42 height 18
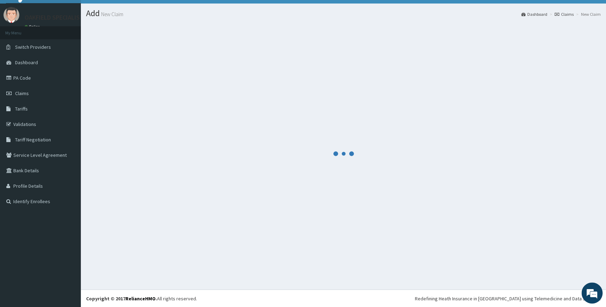
scroll to position [172, 0]
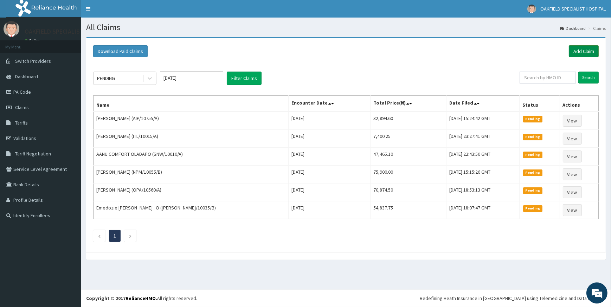
click at [580, 51] on link "Add Claim" at bounding box center [583, 51] width 30 height 12
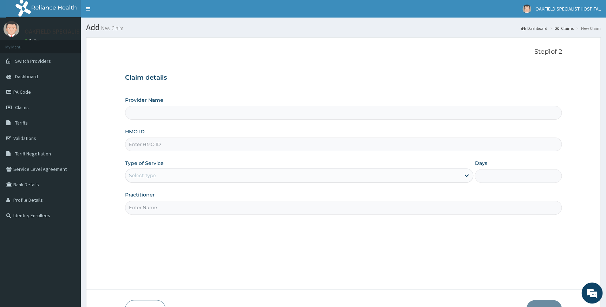
type input "Vinca Hospital Limited"
click at [228, 140] on input "HMO ID" at bounding box center [343, 145] width 437 height 14
paste input "TBC/10039/A"
type input "TBC/10039/A"
click at [199, 165] on div "Type of Service Select type" at bounding box center [299, 171] width 348 height 23
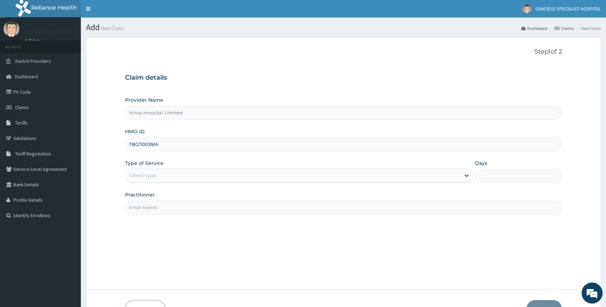
click at [187, 180] on div "Select type" at bounding box center [292, 175] width 335 height 11
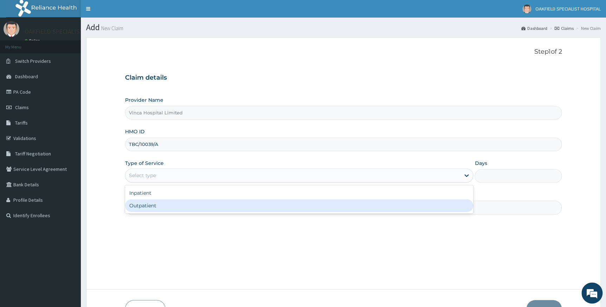
drag, startPoint x: 143, startPoint y: 202, endPoint x: 151, endPoint y: 206, distance: 8.6
click at [145, 203] on div "Outpatient" at bounding box center [299, 206] width 348 height 13
type input "1"
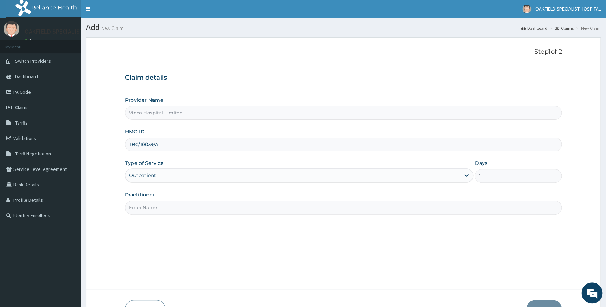
drag, startPoint x: 151, startPoint y: 206, endPoint x: 153, endPoint y: 211, distance: 5.2
click at [151, 206] on input "Practitioner" at bounding box center [343, 208] width 437 height 14
type input "[PERSON_NAME]"
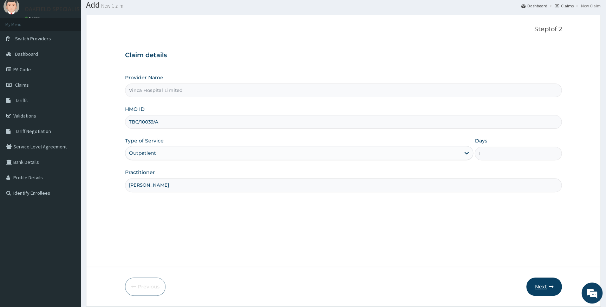
scroll to position [45, 0]
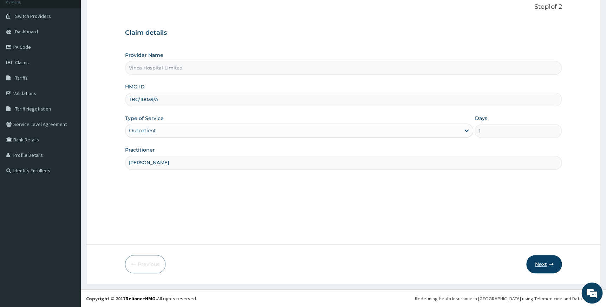
click at [532, 260] on button "Next" at bounding box center [543, 264] width 35 height 18
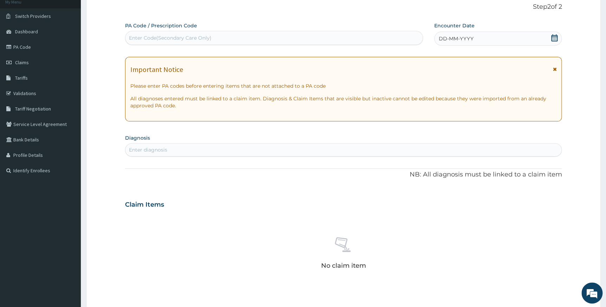
click at [149, 38] on div "Enter Code(Secondary Care Only)" at bounding box center [170, 37] width 83 height 7
paste input "PA/6F9C7A"
type input "PA/6F9C7A"
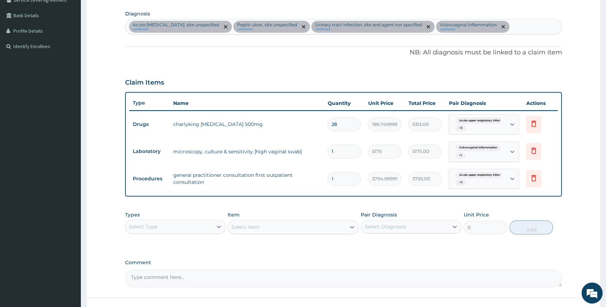
scroll to position [175, 0]
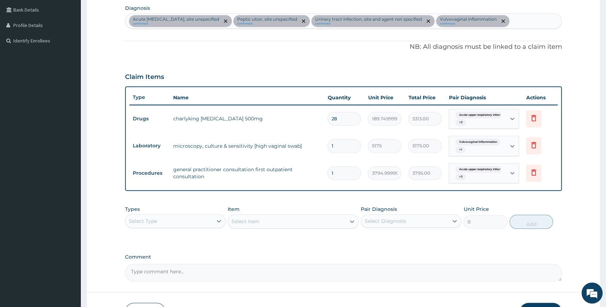
type input "0"
type input "0.00"
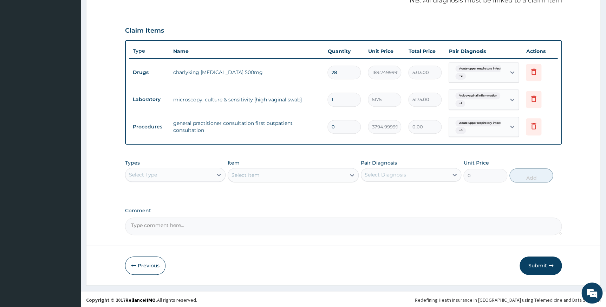
scroll to position [222, 0]
type input "0"
click at [531, 260] on button "Submit" at bounding box center [541, 265] width 42 height 18
click at [343, 128] on input "0" at bounding box center [343, 126] width 33 height 14
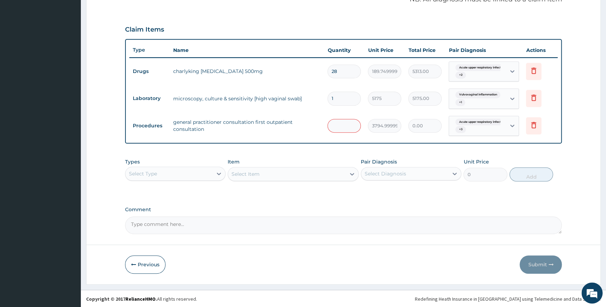
type input "1"
type input "3795.00"
type input "1"
click at [536, 263] on button "Submit" at bounding box center [541, 265] width 42 height 18
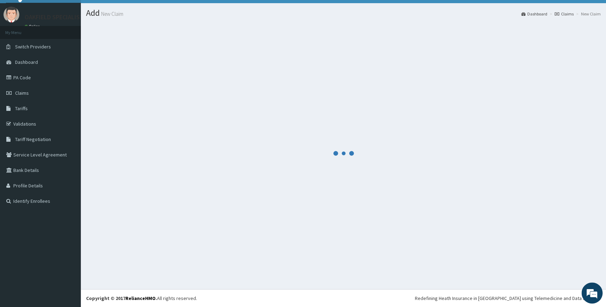
scroll to position [14, 0]
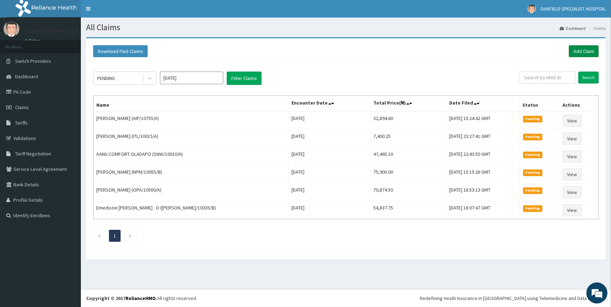
click at [574, 51] on link "Add Claim" at bounding box center [583, 51] width 30 height 12
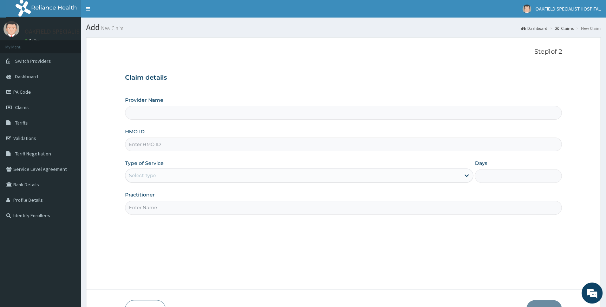
type input "Vinca Hospital Limited"
paste input "SBL/10120/B"
type input "SBL/10120/B"
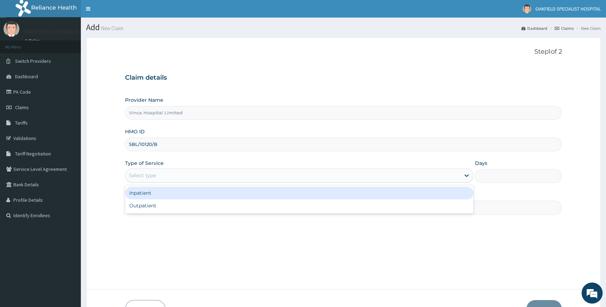
click at [214, 180] on div "Select type" at bounding box center [292, 175] width 335 height 11
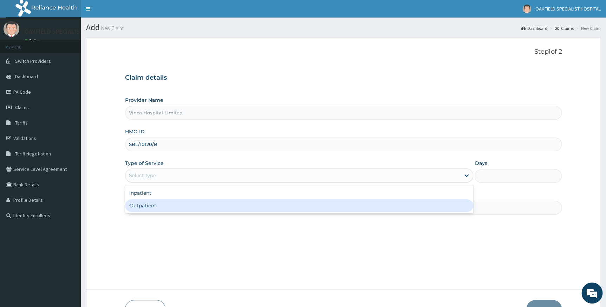
click at [202, 204] on div "Outpatient" at bounding box center [299, 206] width 348 height 13
type input "1"
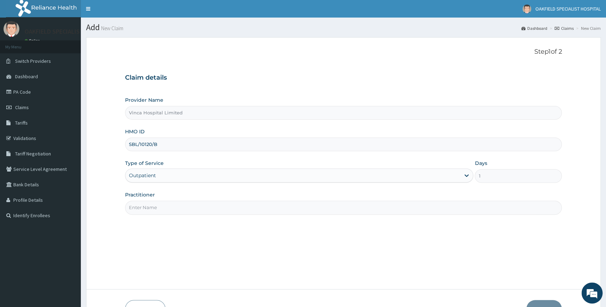
click at [202, 210] on input "Practitioner" at bounding box center [343, 208] width 437 height 14
type input "[PERSON_NAME]"
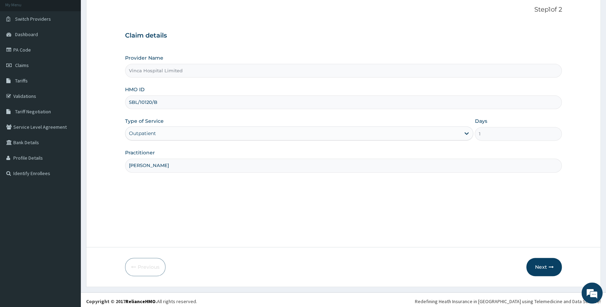
scroll to position [45, 0]
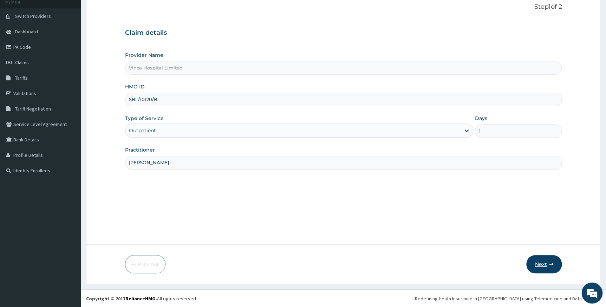
click at [543, 261] on button "Next" at bounding box center [543, 264] width 35 height 18
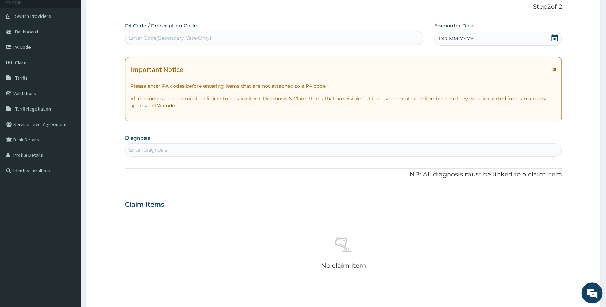
scroll to position [0, 0]
click at [287, 40] on div "Enter Code(Secondary Care Only)" at bounding box center [273, 37] width 297 height 11
paste input "SBL/10120/B"
type input "SBL/10120/B"
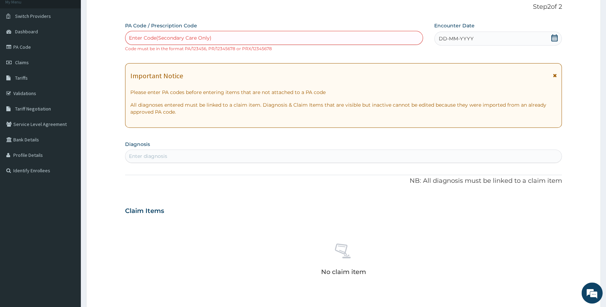
click at [227, 35] on div "Enter Code(Secondary Care Only)" at bounding box center [273, 37] width 297 height 11
paste input "SBL/10120/B"
type input "SBL/10120/B"
click at [20, 64] on span "Claims" at bounding box center [22, 62] width 14 height 6
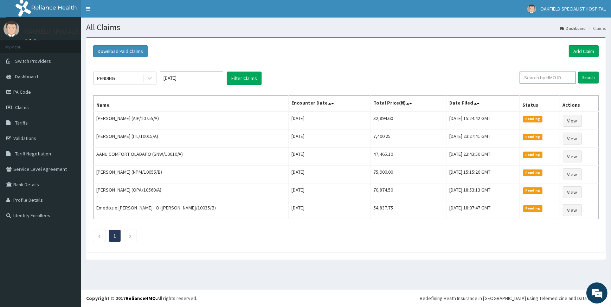
click at [536, 74] on input "text" at bounding box center [547, 78] width 56 height 12
paste input "SBL/10120/B"
type input "SBL/10120/B"
click at [580, 77] on input "Search" at bounding box center [588, 78] width 20 height 12
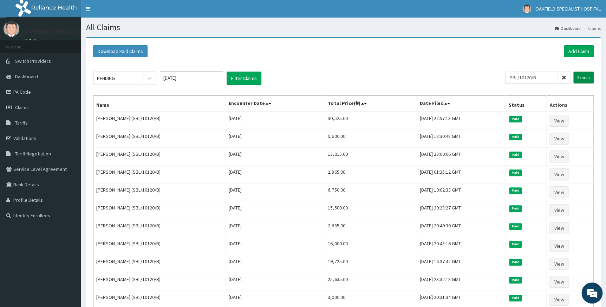
click at [584, 76] on input "Search" at bounding box center [583, 78] width 20 height 12
click at [515, 78] on input "SBL/10120/B" at bounding box center [531, 78] width 52 height 12
click at [581, 78] on input "Search" at bounding box center [583, 78] width 20 height 12
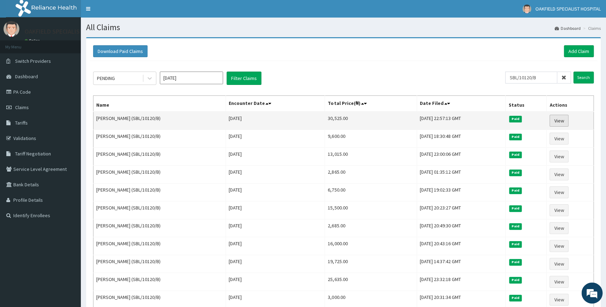
click at [567, 118] on link "View" at bounding box center [558, 121] width 19 height 12
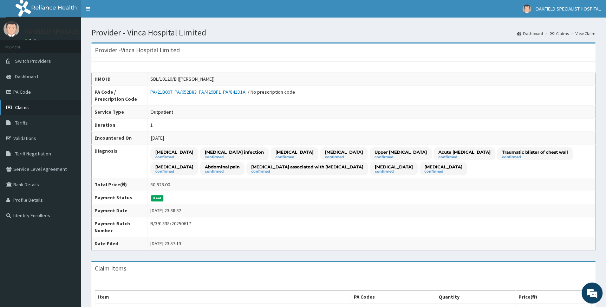
click at [41, 109] on link "Claims" at bounding box center [40, 107] width 81 height 15
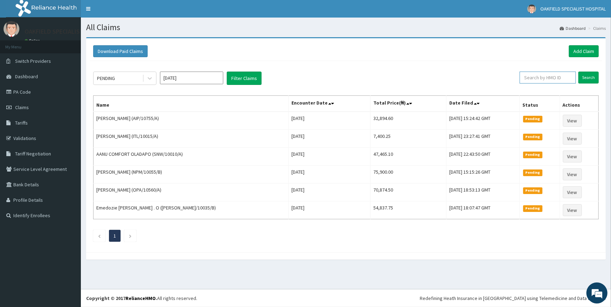
click at [528, 74] on input "text" at bounding box center [547, 78] width 56 height 12
click at [542, 77] on input "text" at bounding box center [547, 78] width 56 height 12
paste input "SBL/10120/B"
type input "SBL/10120/B"
click at [594, 74] on input "Search" at bounding box center [588, 78] width 20 height 12
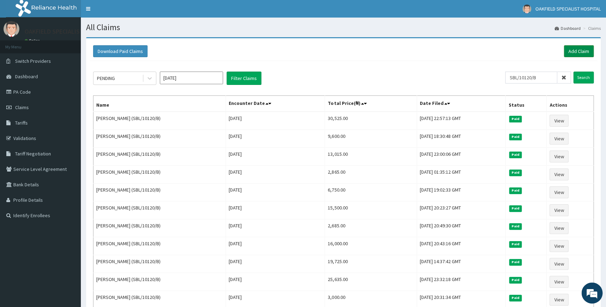
click at [575, 49] on link "Add Claim" at bounding box center [579, 51] width 30 height 12
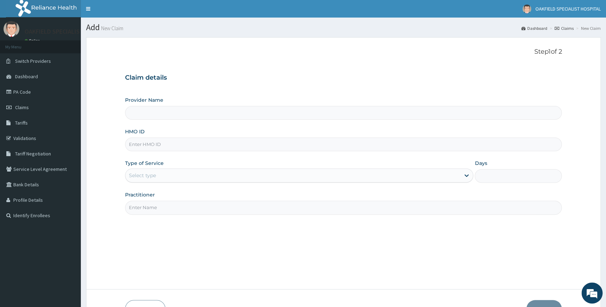
type input "Vinca Hospital Limited"
click at [242, 150] on input "HMO ID" at bounding box center [343, 145] width 437 height 14
paste input "SBL/10120/B"
type input "SBL/10120/B"
click at [197, 183] on div "Provider Name Vinca Hospital Limited HMO ID SBL/10120/B Type of Service Select …" at bounding box center [343, 156] width 437 height 118
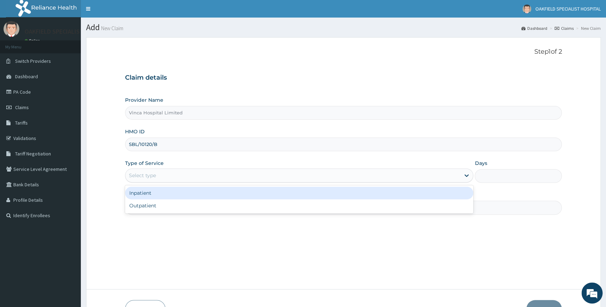
click at [192, 177] on div "Select type" at bounding box center [292, 175] width 335 height 11
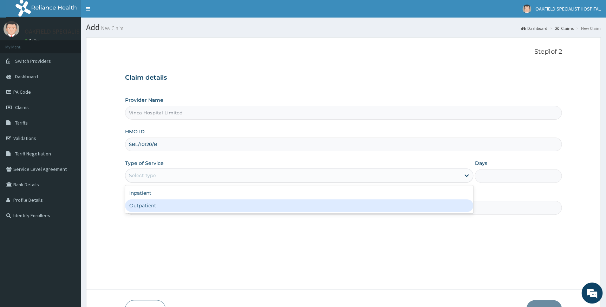
click at [173, 206] on div "Outpatient" at bounding box center [299, 206] width 348 height 13
type input "1"
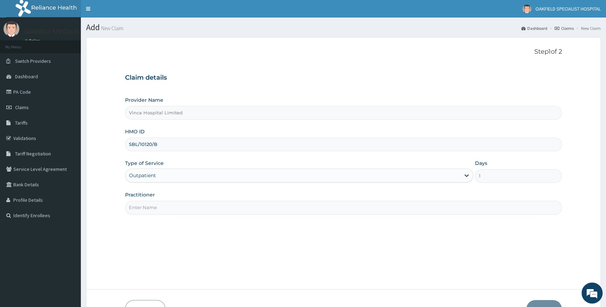
click at [171, 210] on input "Practitioner" at bounding box center [343, 208] width 437 height 14
type input "DR BELLO"
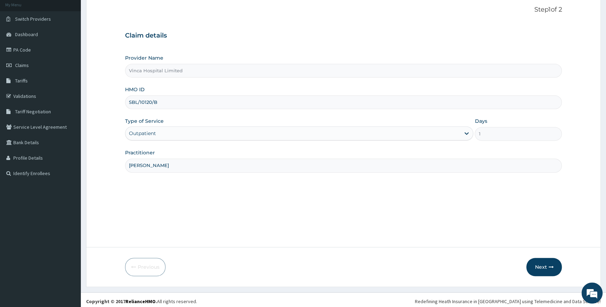
scroll to position [45, 0]
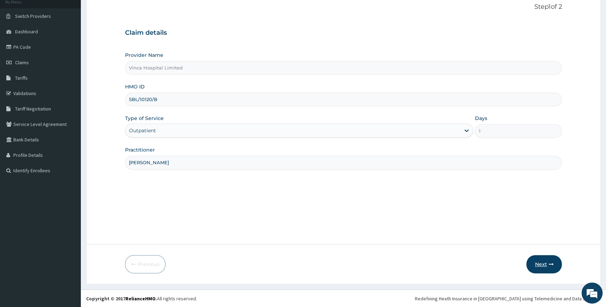
click at [537, 261] on button "Next" at bounding box center [543, 264] width 35 height 18
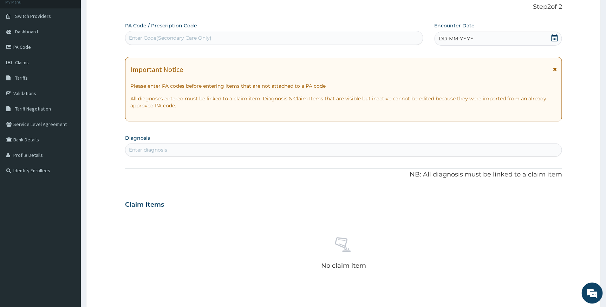
click at [301, 38] on div "Enter Code(Secondary Care Only)" at bounding box center [273, 37] width 297 height 11
drag, startPoint x: 301, startPoint y: 38, endPoint x: 245, endPoint y: 38, distance: 56.9
click at [245, 38] on div "Enter Code(Secondary Care Only)" at bounding box center [273, 37] width 297 height 11
paste input "PA/B96CA3"
type input "PA/B96CA3"
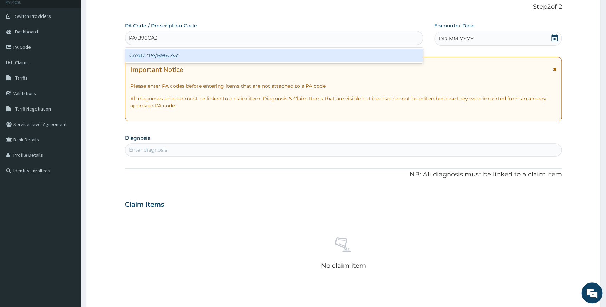
click at [261, 56] on div "Create "PA/B96CA3"" at bounding box center [274, 55] width 298 height 13
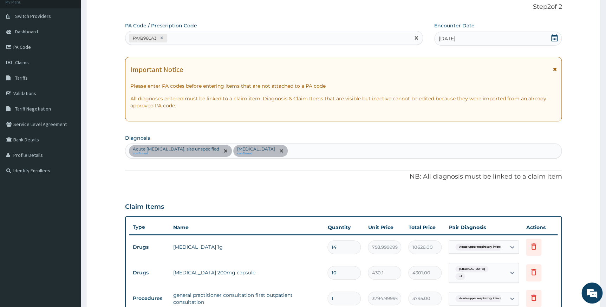
click at [212, 38] on div "PA/B96CA3" at bounding box center [267, 38] width 285 height 12
click at [183, 40] on div "PA/B96CA3" at bounding box center [267, 38] width 285 height 12
click at [180, 34] on div "PA/B96CA3" at bounding box center [267, 38] width 285 height 12
paste input "PA/2D0085"
type input "PA/2D0085"
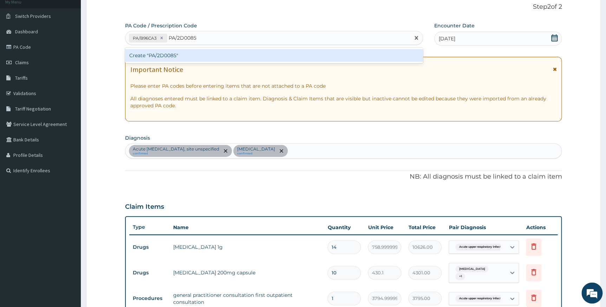
click at [176, 54] on div "Create "PA/2D0085"" at bounding box center [274, 55] width 298 height 13
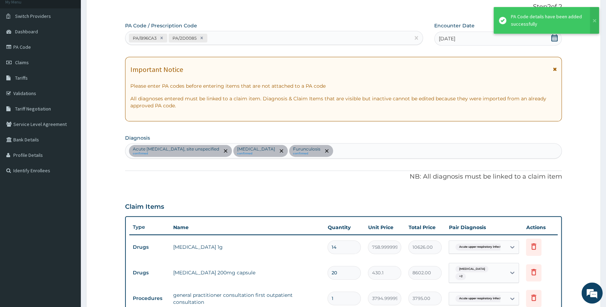
scroll to position [236, 0]
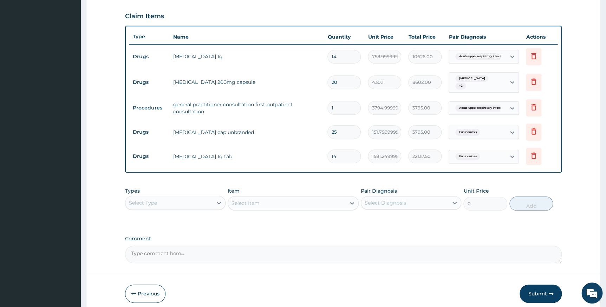
click at [333, 80] on input "20" at bounding box center [343, 83] width 33 height 14
type input "0"
type input "0.00"
type input "10"
type input "4301.00"
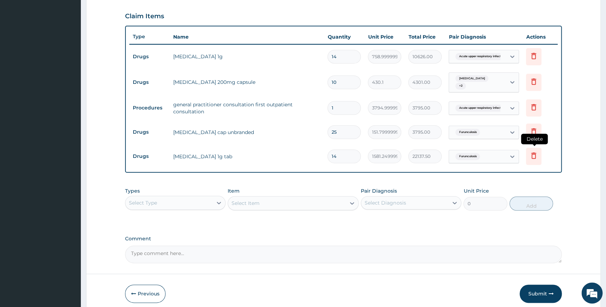
type input "10"
click at [534, 153] on icon at bounding box center [533, 155] width 8 height 8
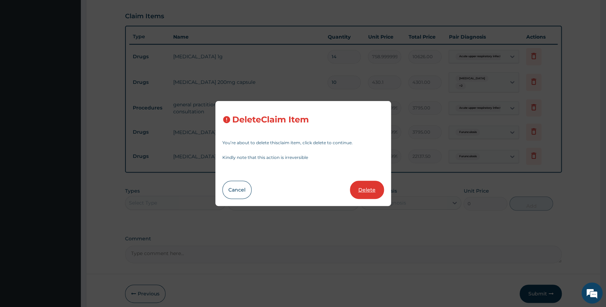
click at [363, 188] on button "Delete" at bounding box center [367, 190] width 34 height 18
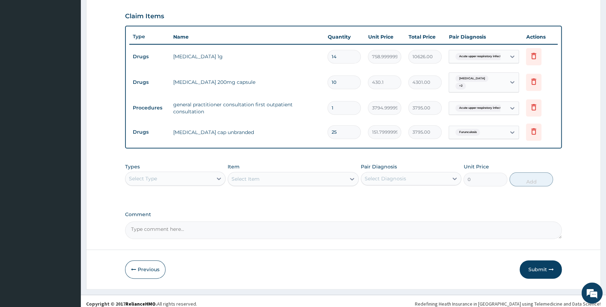
click at [339, 126] on input "25" at bounding box center [343, 132] width 33 height 14
type input "2"
type input "303.60"
type input "20"
type input "3036.00"
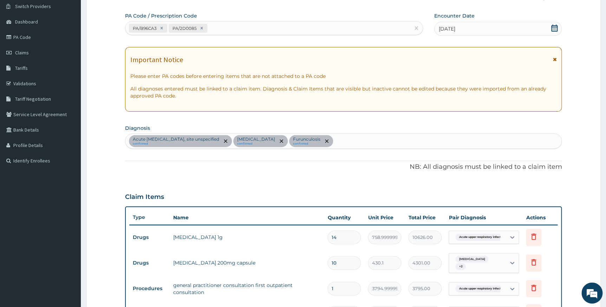
scroll to position [0, 0]
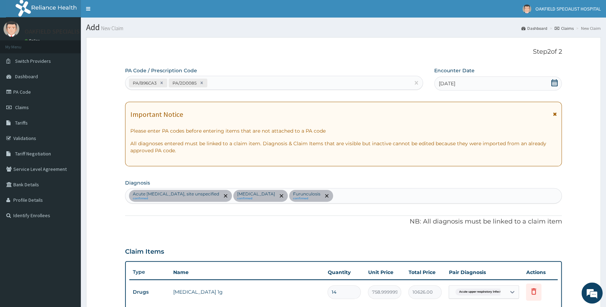
type input "20"
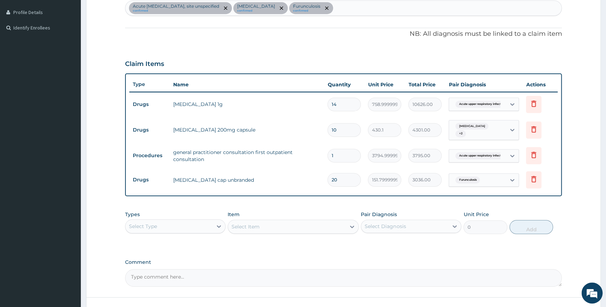
scroll to position [191, 0]
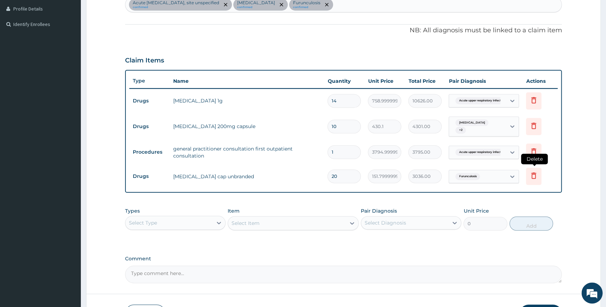
click at [534, 179] on icon at bounding box center [533, 176] width 15 height 17
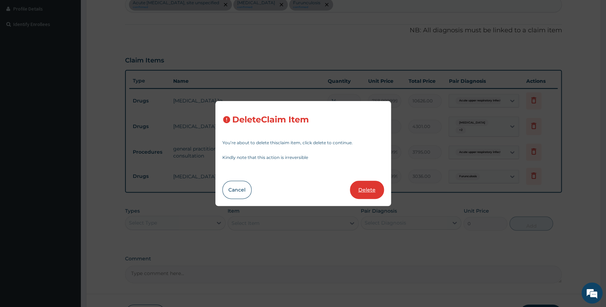
click at [372, 183] on button "Delete" at bounding box center [367, 190] width 34 height 18
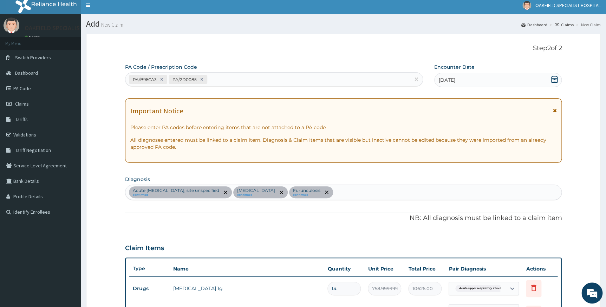
scroll to position [0, 0]
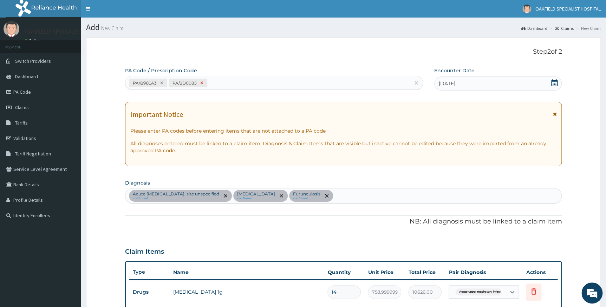
click at [201, 84] on icon at bounding box center [201, 83] width 2 height 2
type input "1"
type input "3794.9999999999995"
type input "3795.00"
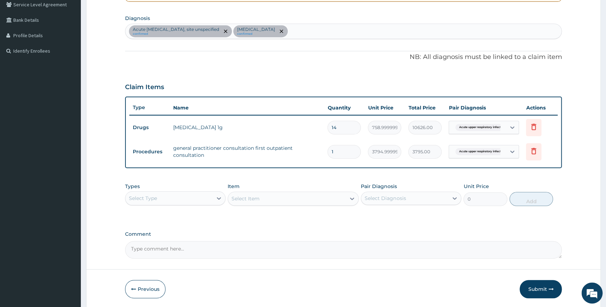
scroll to position [190, 0]
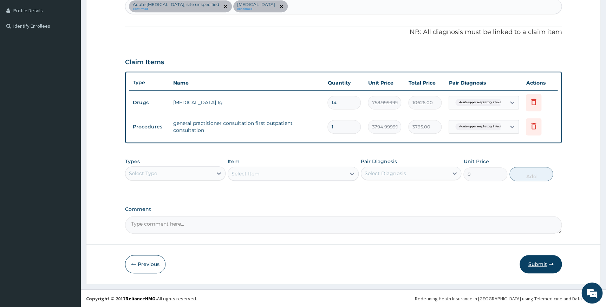
click at [536, 261] on button "Submit" at bounding box center [541, 264] width 42 height 18
click at [487, 128] on span "Acute upper respiratory infect..." at bounding box center [480, 126] width 51 height 7
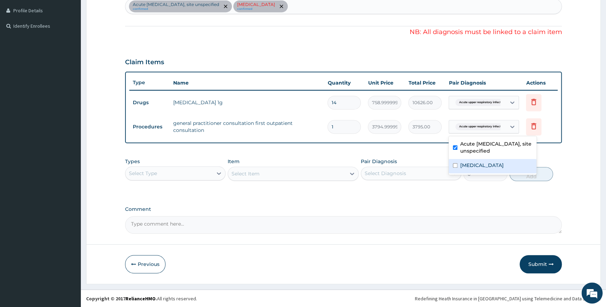
click at [477, 167] on label "Pain, unspecified" at bounding box center [482, 165] width 44 height 7
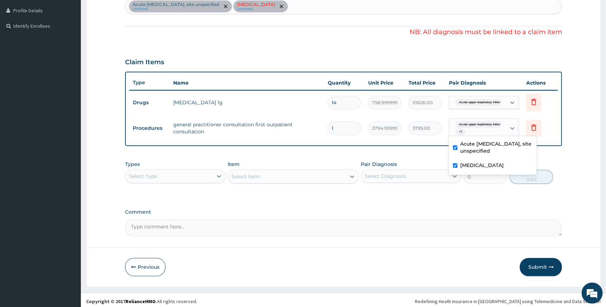
click at [455, 165] on input "checkbox" at bounding box center [455, 165] width 5 height 5
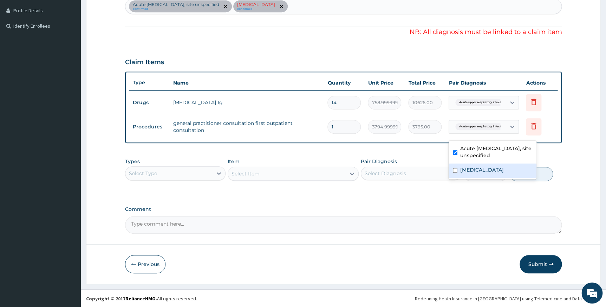
click at [455, 165] on div "Pain, unspecified" at bounding box center [493, 171] width 88 height 14
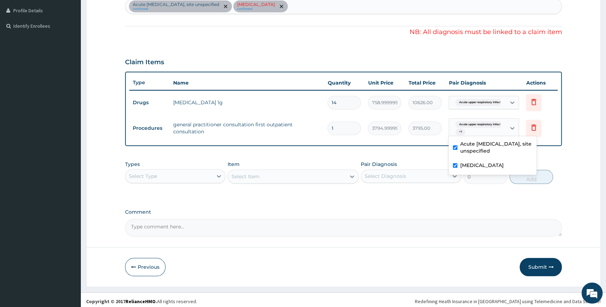
click at [455, 165] on input "checkbox" at bounding box center [455, 165] width 5 height 5
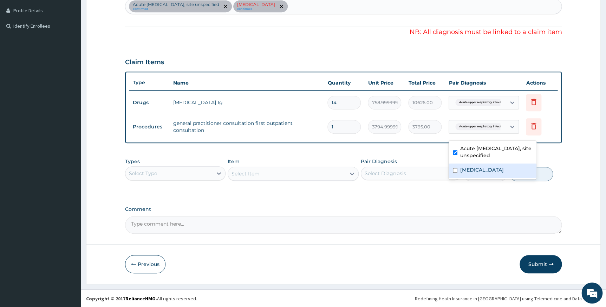
click at [455, 165] on div "Pain, unspecified" at bounding box center [493, 171] width 88 height 14
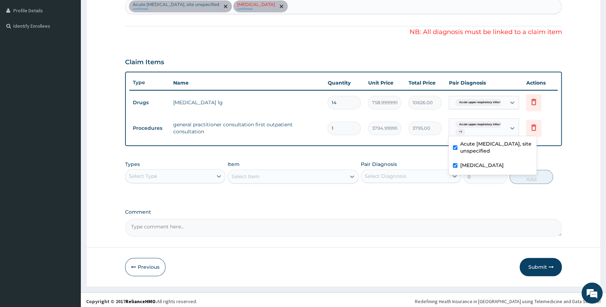
click at [455, 165] on input "checkbox" at bounding box center [455, 165] width 5 height 5
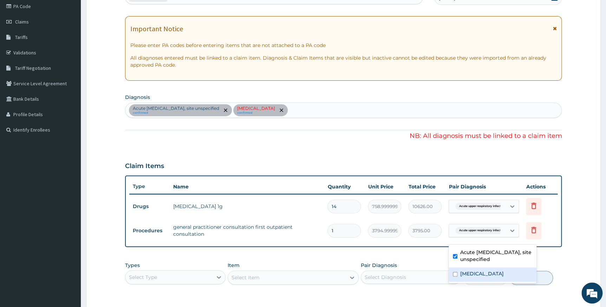
scroll to position [126, 0]
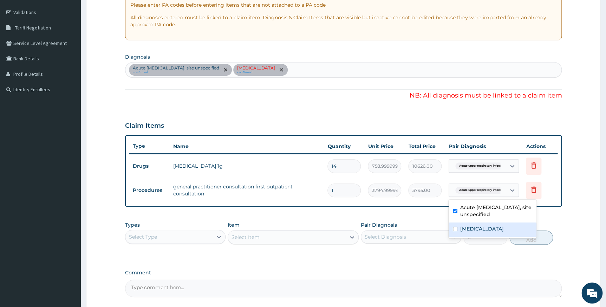
click at [471, 226] on label "Pain, unspecified" at bounding box center [482, 229] width 44 height 7
checkbox input "true"
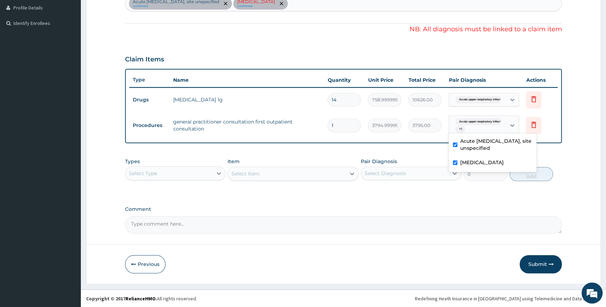
click at [541, 261] on button "Submit" at bounding box center [541, 264] width 42 height 18
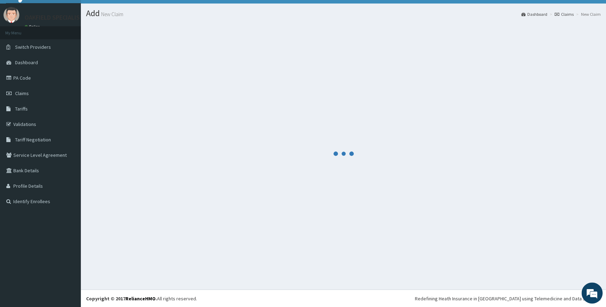
scroll to position [193, 0]
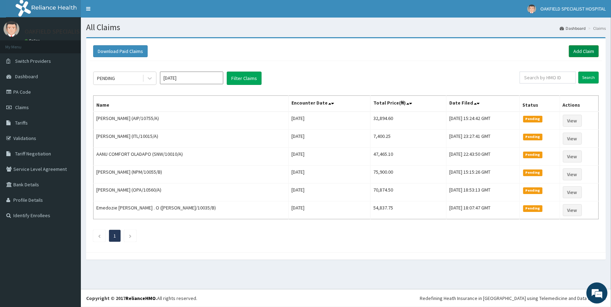
click at [576, 50] on link "Add Claim" at bounding box center [583, 51] width 30 height 12
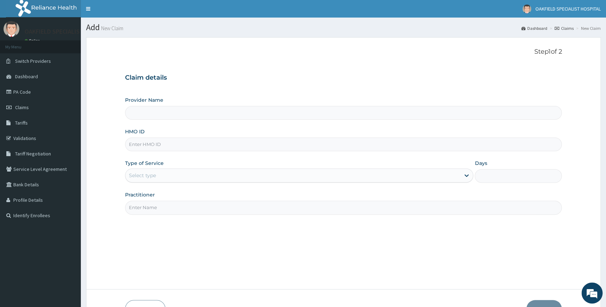
type input "Vinca Hospital Limited"
click at [166, 145] on input "HMO ID" at bounding box center [343, 145] width 437 height 14
paste input "CYU/10117/E"
type input "CYU/10117/E"
click at [159, 179] on div "Select type" at bounding box center [292, 175] width 335 height 11
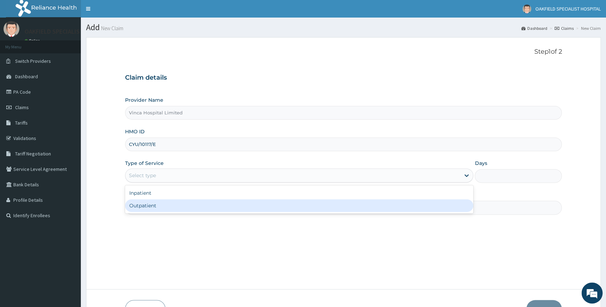
click at [149, 207] on div "Outpatient" at bounding box center [299, 206] width 348 height 13
type input "1"
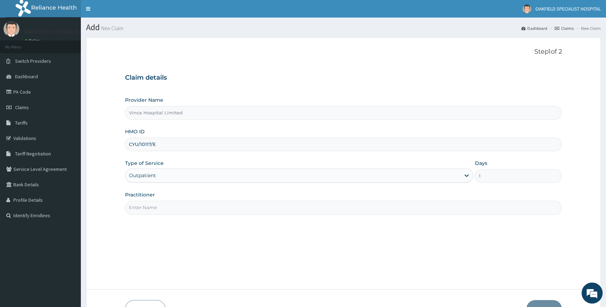
click at [149, 207] on input "Practitioner" at bounding box center [343, 208] width 437 height 14
type input "DR BELLO"
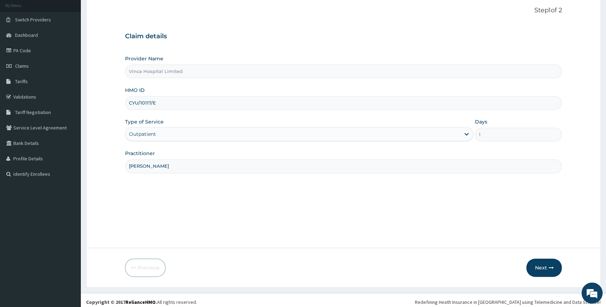
scroll to position [45, 0]
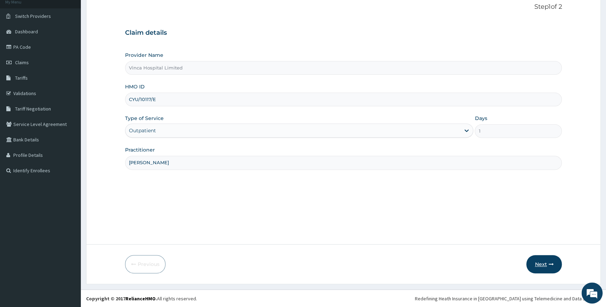
click at [539, 267] on button "Next" at bounding box center [543, 264] width 35 height 18
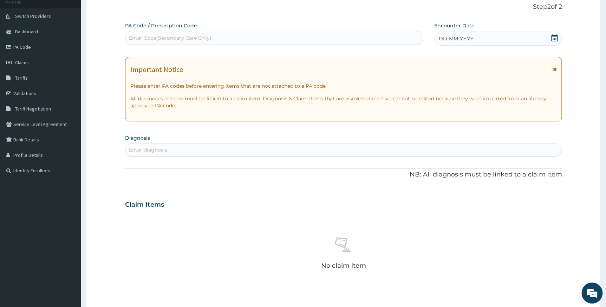
click at [235, 39] on div "Enter Code(Secondary Care Only)" at bounding box center [273, 37] width 297 height 11
paste input "PA/C1EF8C"
type input "PA/C1EF8C"
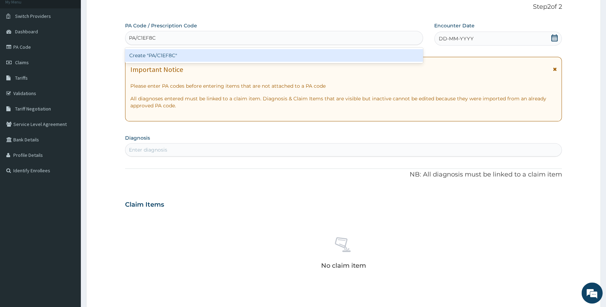
click at [238, 60] on div "Create "PA/C1EF8C"" at bounding box center [274, 55] width 298 height 13
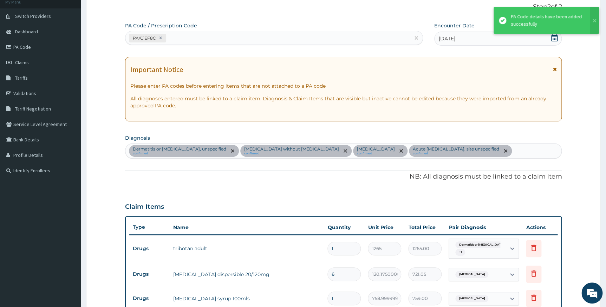
scroll to position [216, 0]
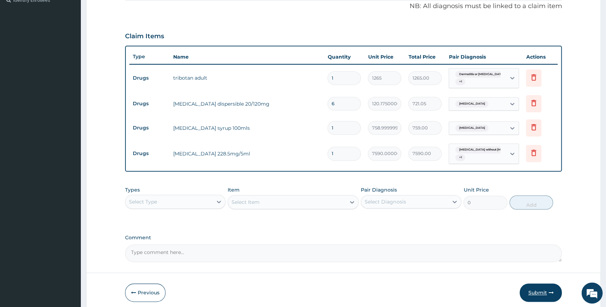
click at [546, 291] on button "Submit" at bounding box center [541, 293] width 42 height 18
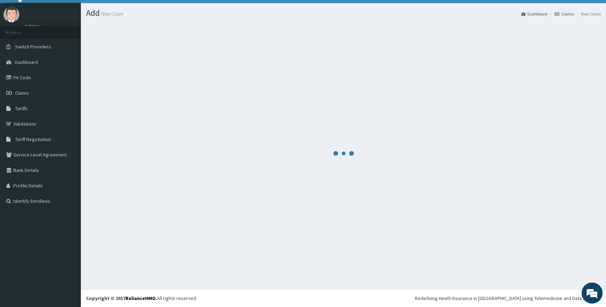
scroll to position [14, 0]
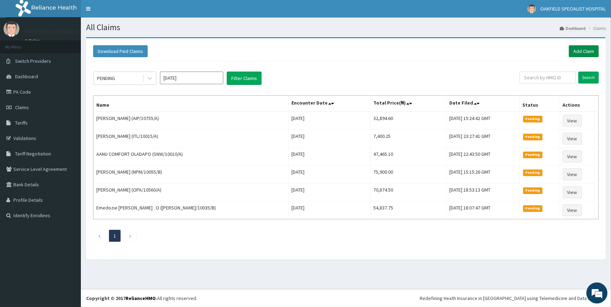
click at [586, 53] on link "Add Claim" at bounding box center [583, 51] width 30 height 12
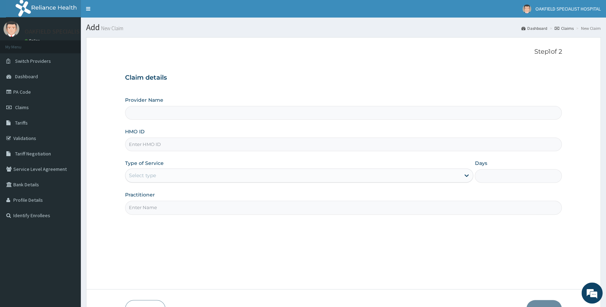
type input "Vinca Hospital Limited"
click at [239, 137] on div "HMO ID" at bounding box center [343, 139] width 437 height 23
click at [237, 147] on input "HMO ID" at bounding box center [343, 145] width 437 height 14
paste input "CYU/10117/D"
type input "CYU/10117/D"
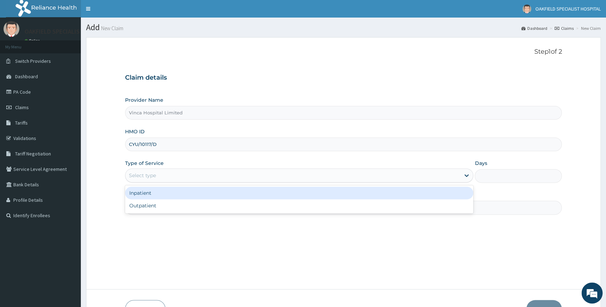
click at [237, 170] on div "Select type" at bounding box center [292, 175] width 335 height 11
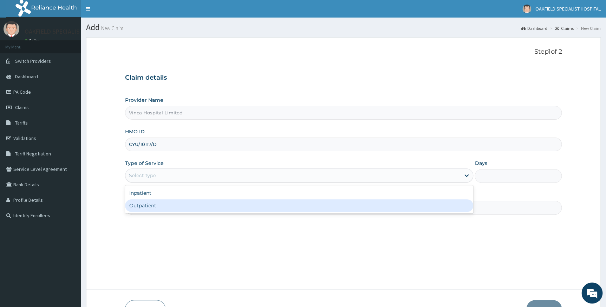
click at [168, 204] on div "Outpatient" at bounding box center [299, 206] width 348 height 13
type input "1"
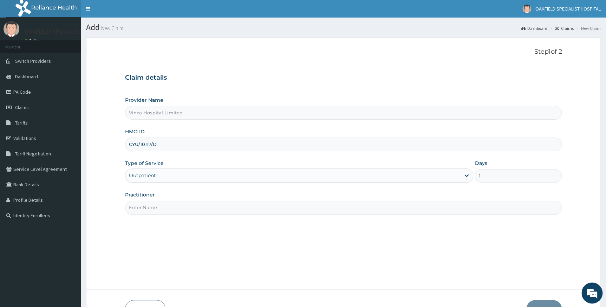
click at [168, 208] on input "Practitioner" at bounding box center [343, 208] width 437 height 14
type input "[PERSON_NAME]"
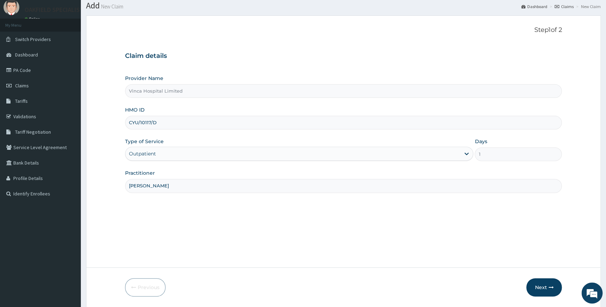
scroll to position [45, 0]
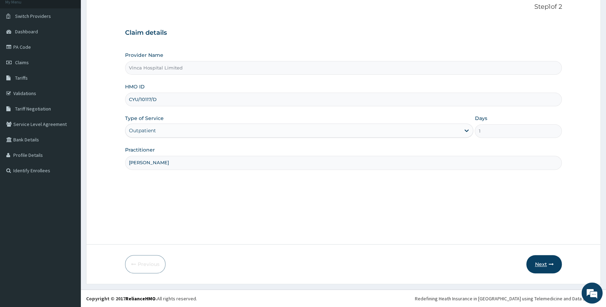
click at [535, 260] on button "Next" at bounding box center [543, 264] width 35 height 18
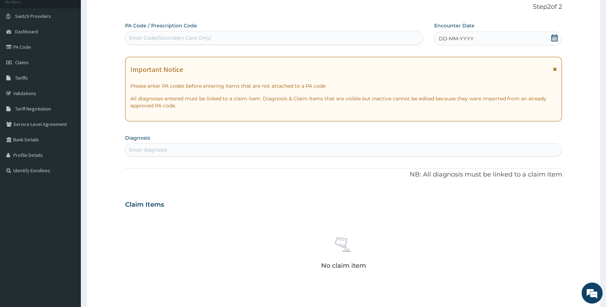
click at [188, 35] on div "Enter Code(Secondary Care Only)" at bounding box center [170, 37] width 83 height 7
paste input "PA/CECE23"
type input "PA/CECE23"
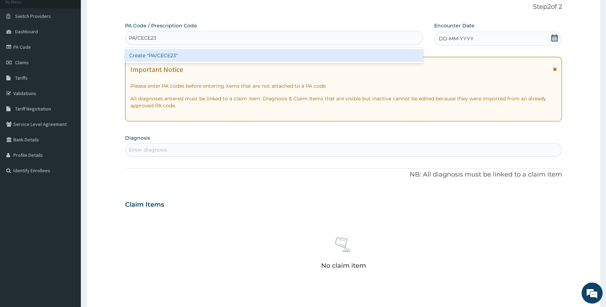
click at [218, 56] on div "Create "PA/CECE23"" at bounding box center [274, 55] width 298 height 13
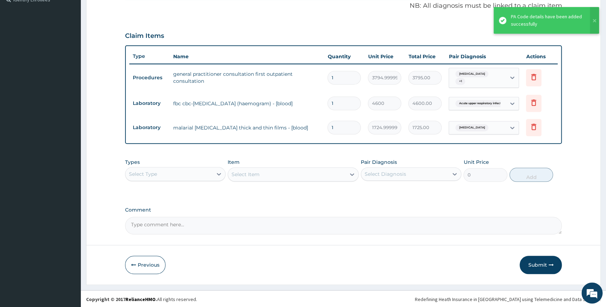
scroll to position [217, 0]
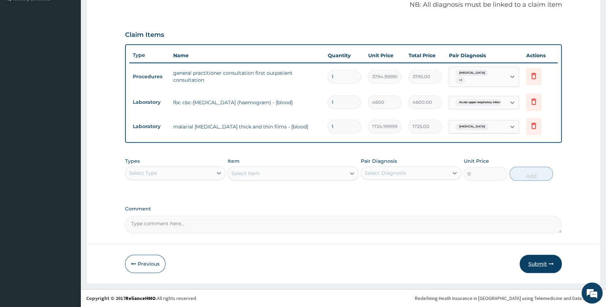
click at [542, 260] on button "Submit" at bounding box center [541, 264] width 42 height 18
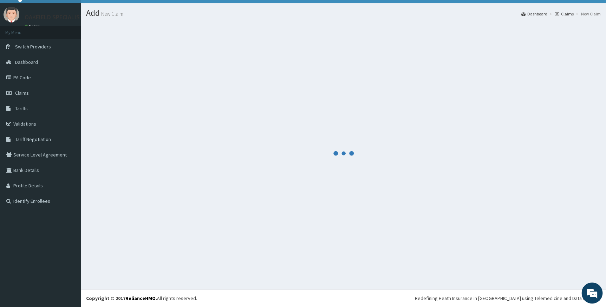
scroll to position [14, 0]
